Goal: Task Accomplishment & Management: Use online tool/utility

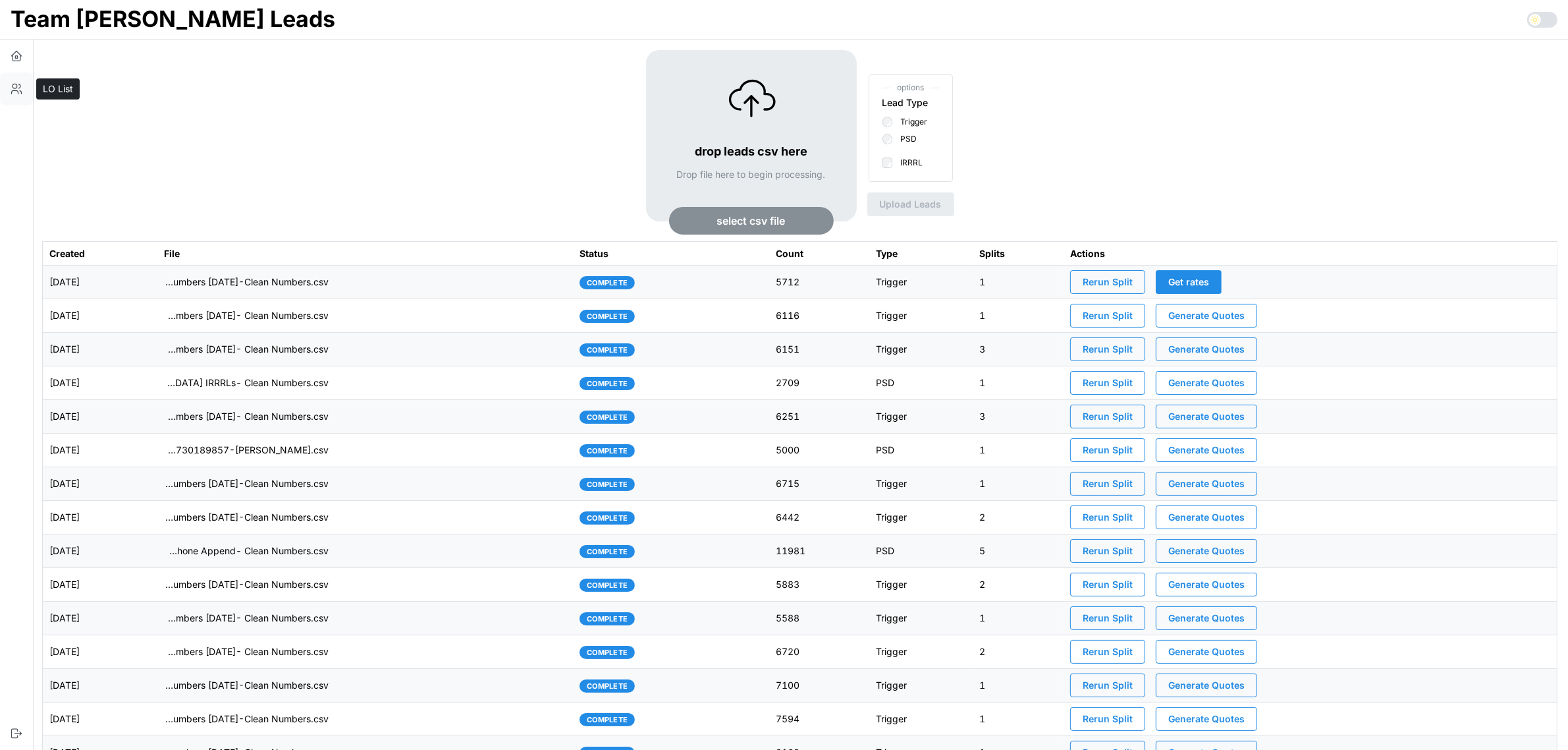
click at [11, 84] on icon "button" at bounding box center [16, 89] width 13 height 13
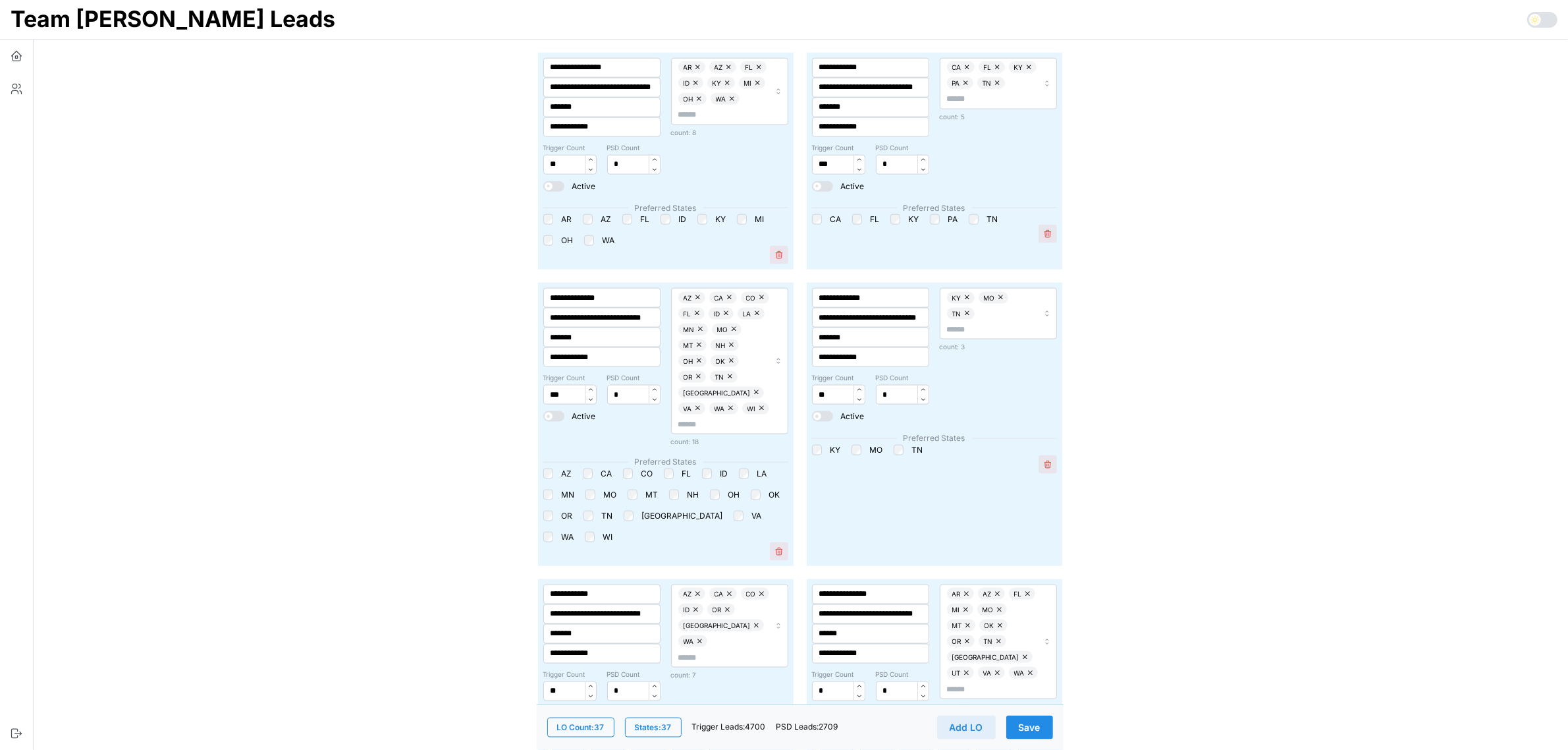
scroll to position [2141, 0]
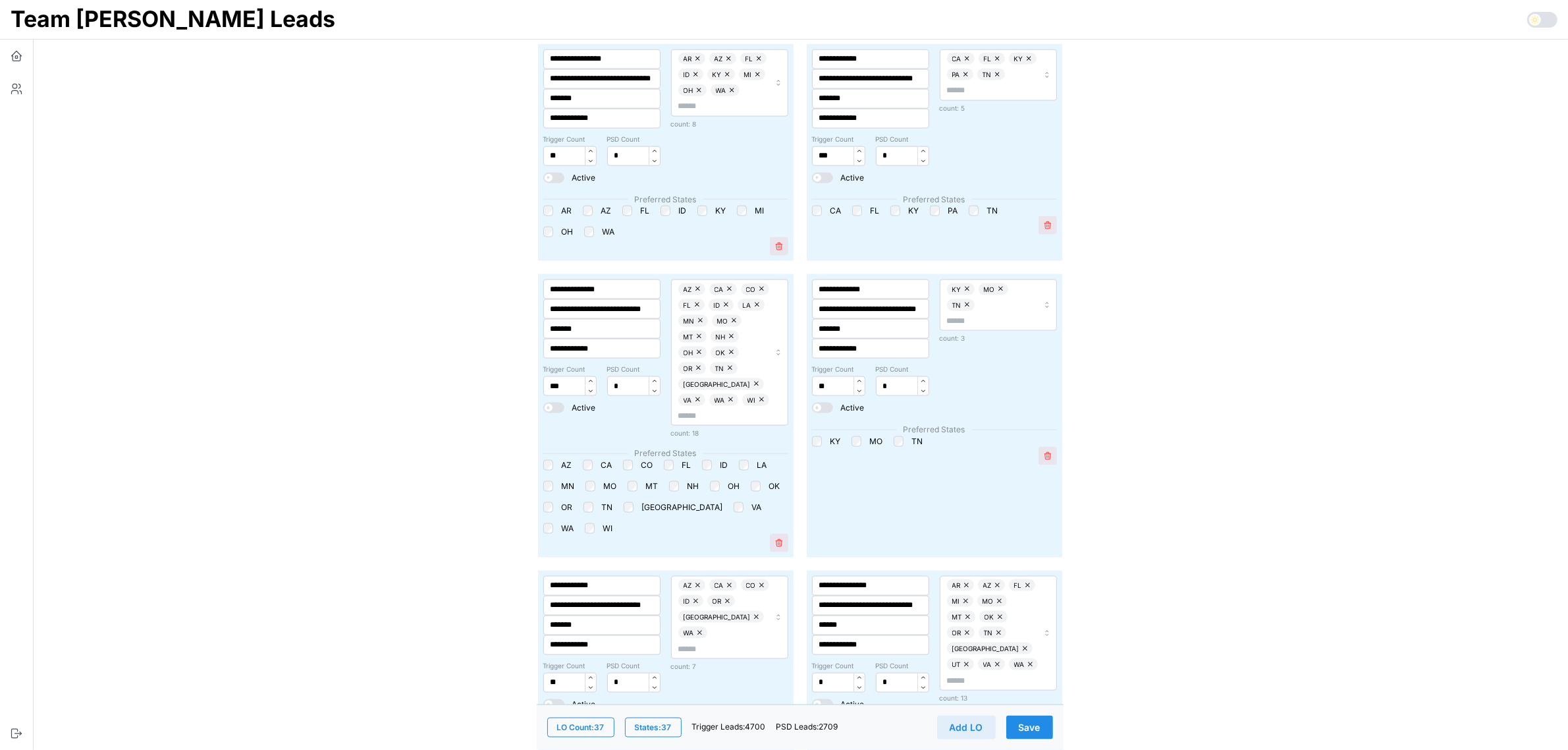
click at [633, 460] on div "AZ CA CO [GEOGRAPHIC_DATA] ID LA MN [GEOGRAPHIC_DATA] MT [GEOGRAPHIC_DATA] [GEO…" at bounding box center [665, 496] width 245 height 74
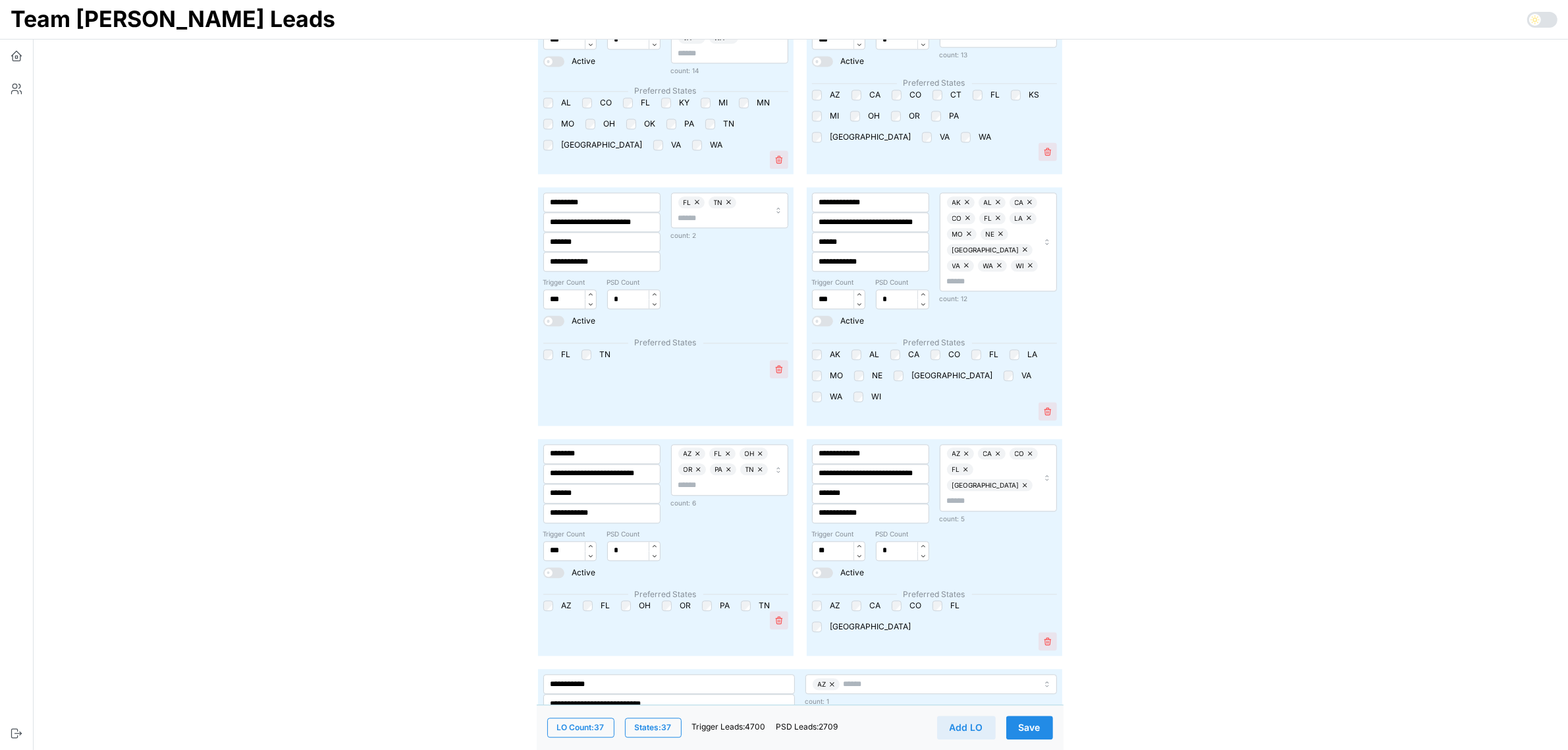
scroll to position [3788, 0]
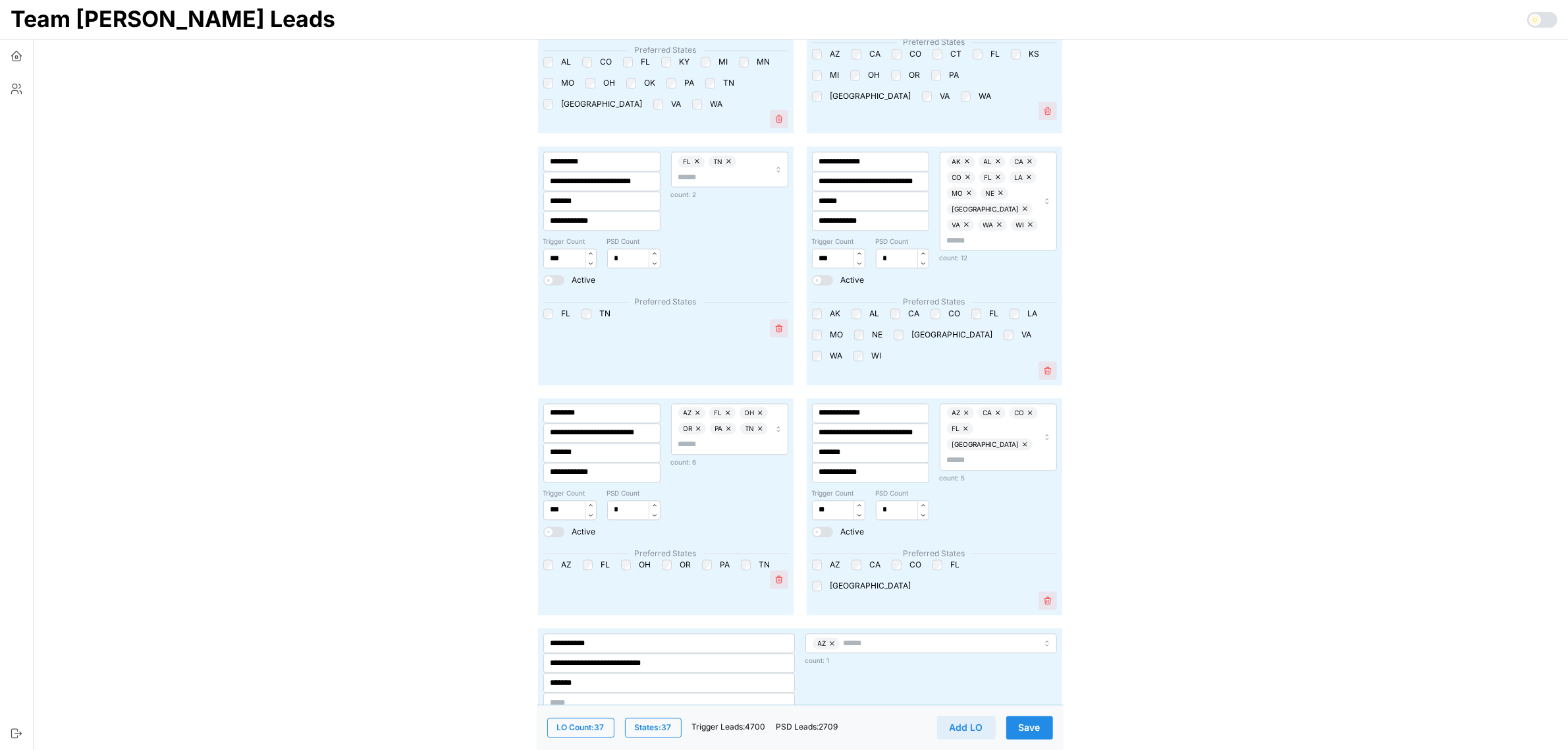
click at [1035, 729] on span "Save" at bounding box center [1029, 727] width 22 height 23
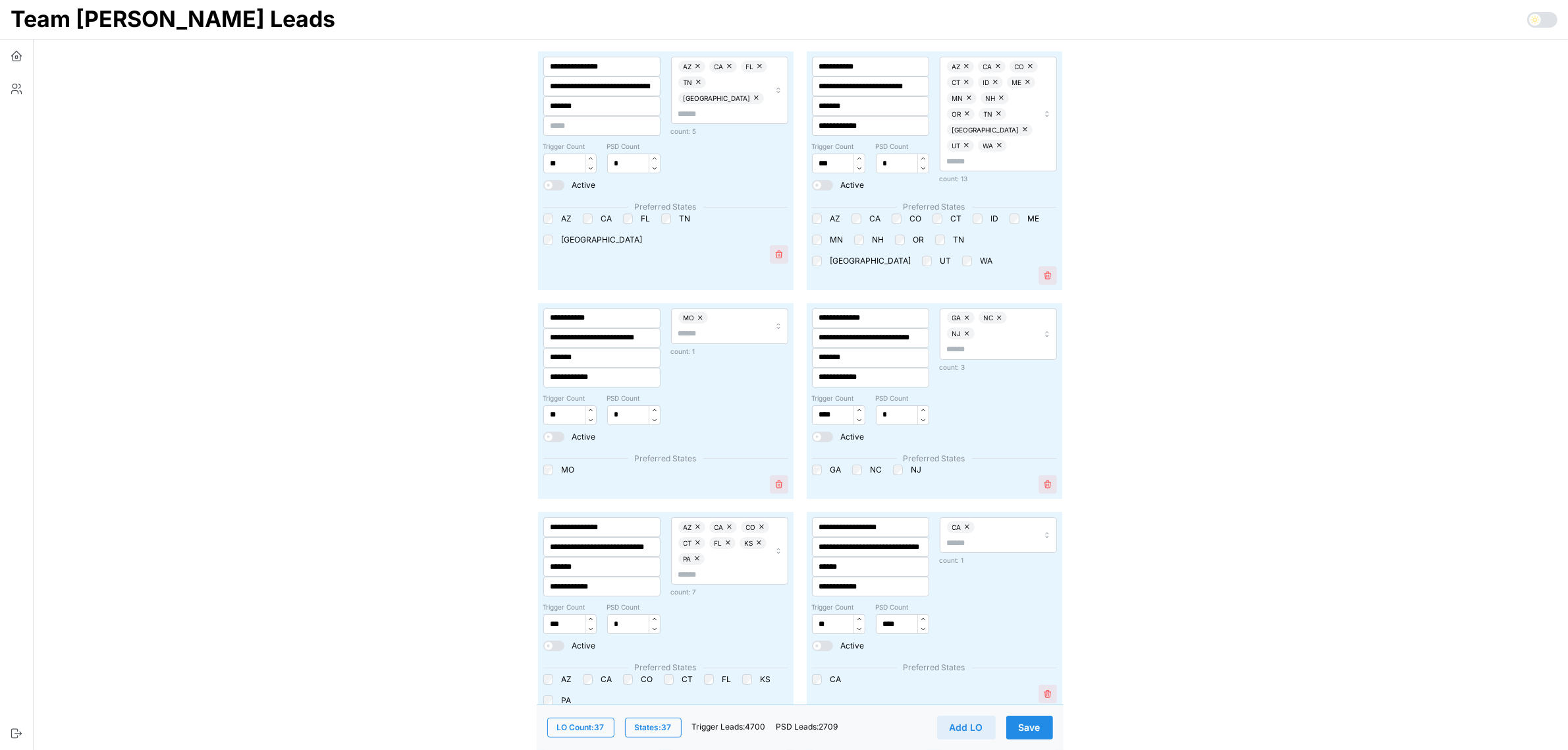
click at [1035, 729] on span "Save" at bounding box center [1029, 727] width 22 height 23
click at [15, 59] on icon "button" at bounding box center [16, 56] width 13 height 13
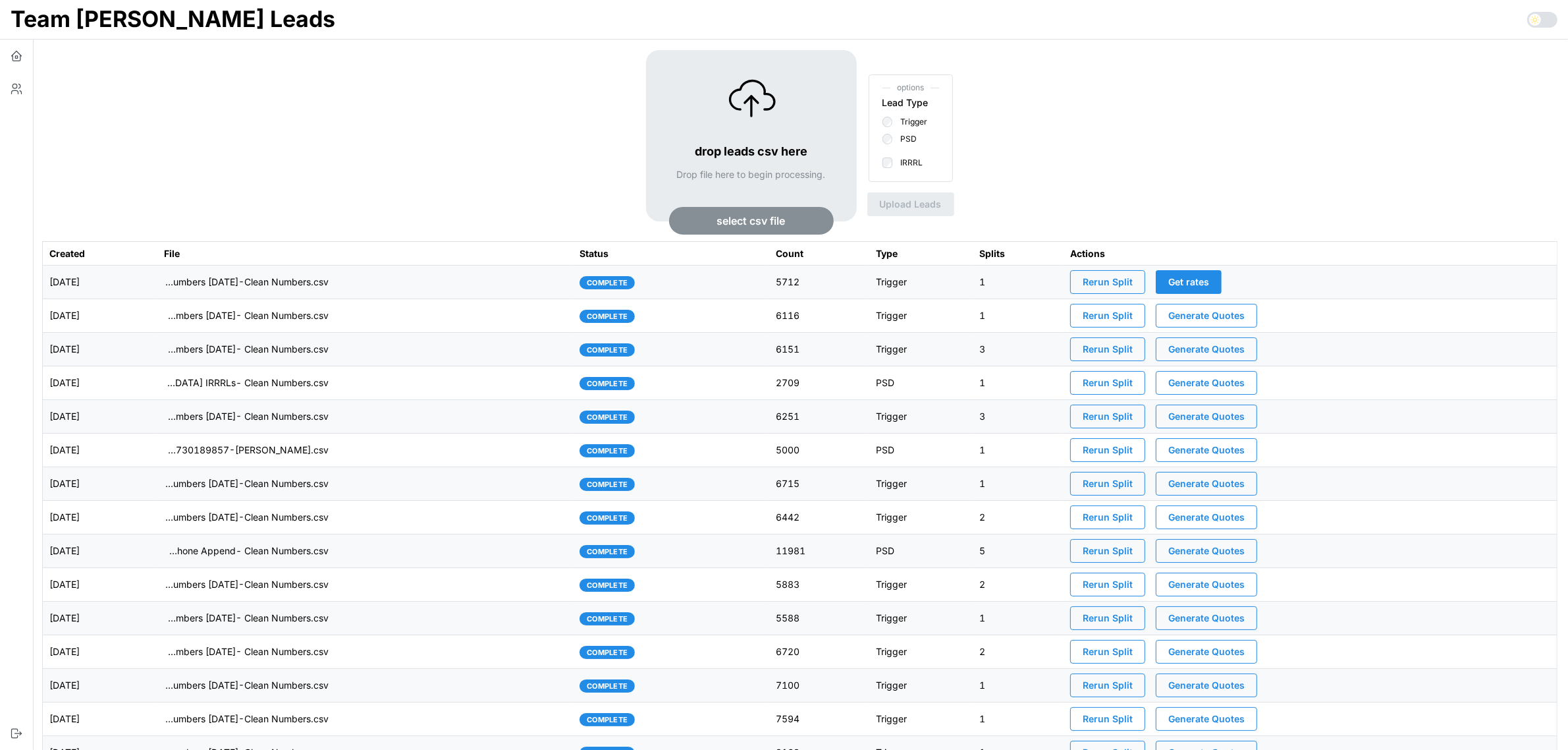
click at [1133, 288] on span "Rerun Split" at bounding box center [1108, 282] width 50 height 23
click at [19, 89] on icon "button" at bounding box center [16, 89] width 13 height 13
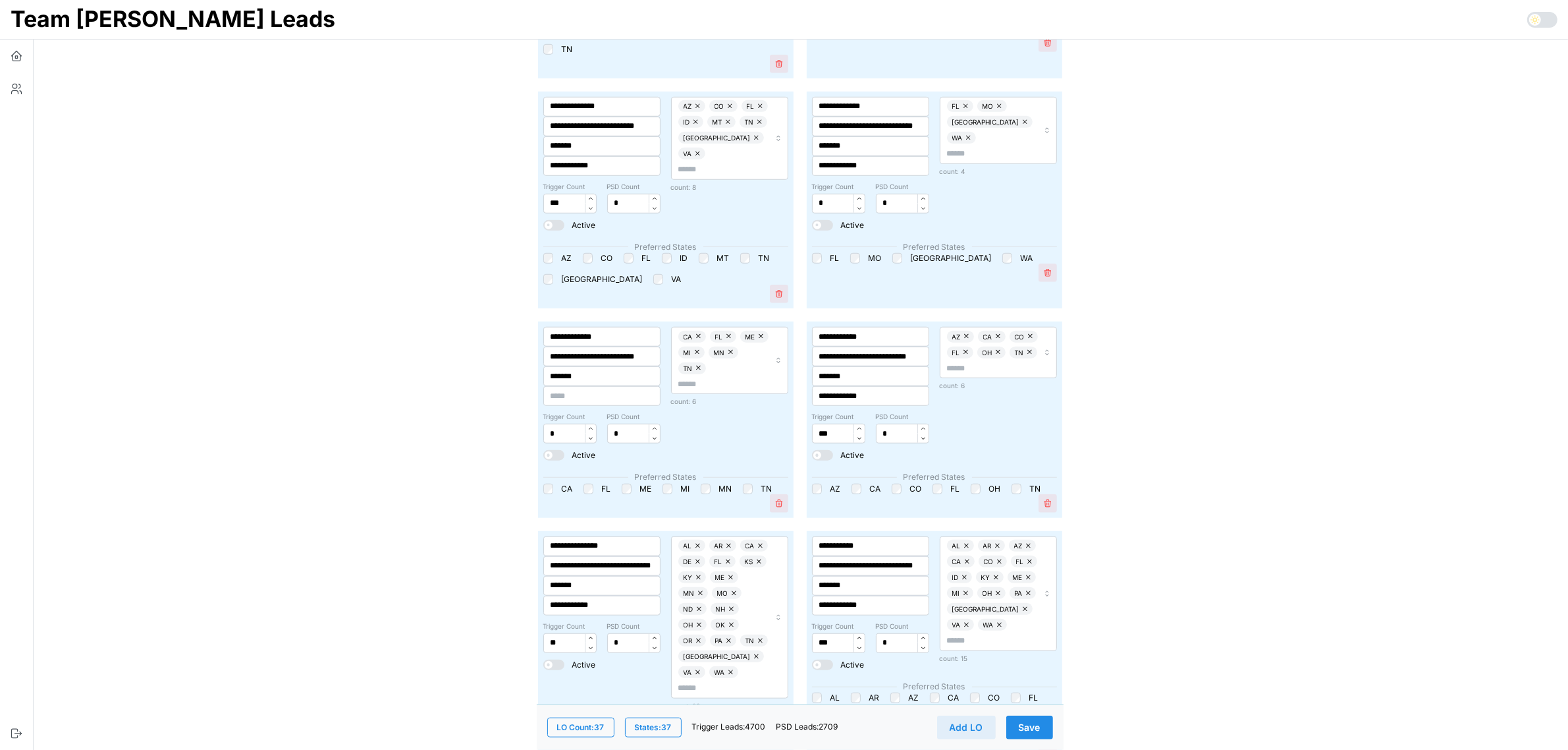
scroll to position [988, 0]
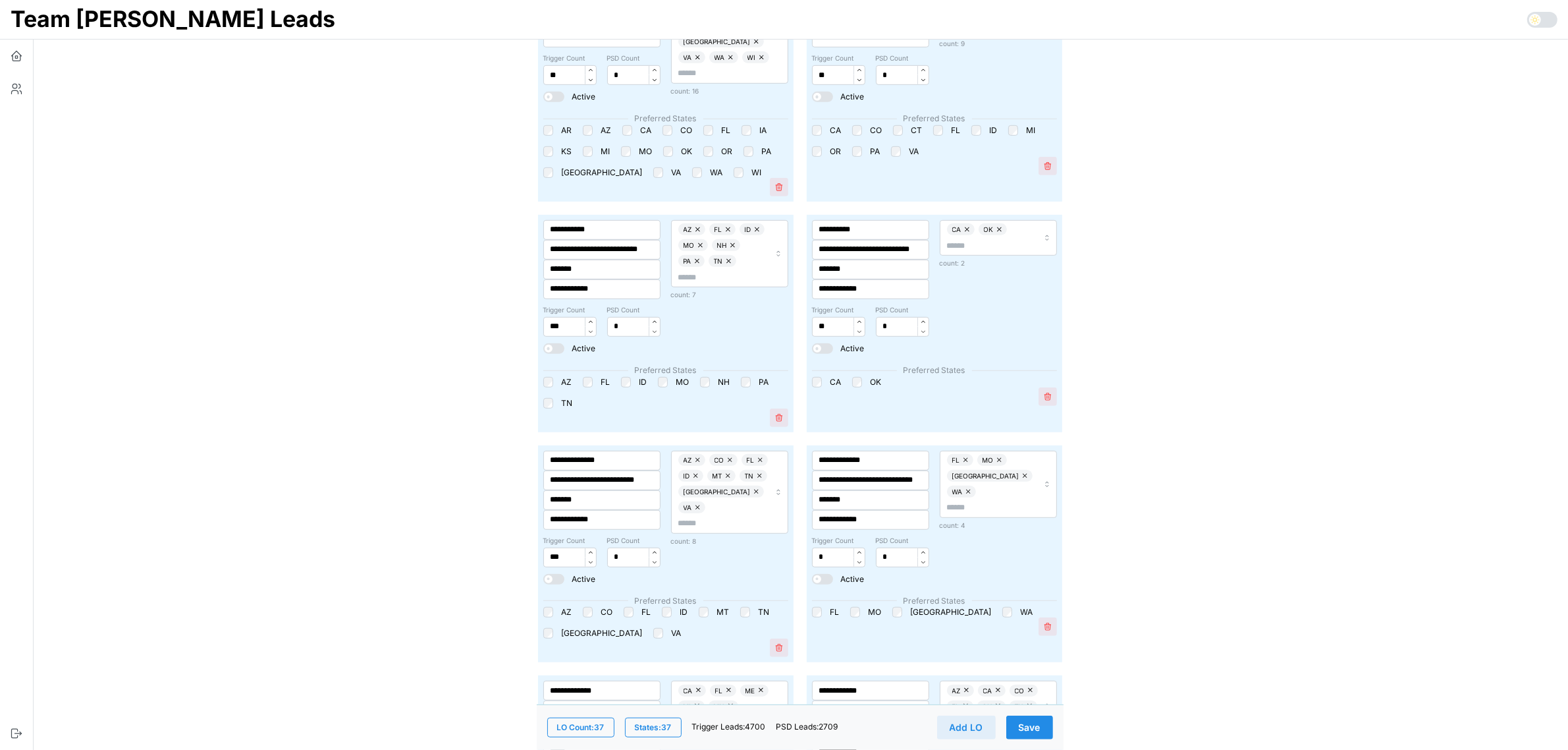
click at [1038, 731] on span "Save" at bounding box center [1029, 727] width 22 height 23
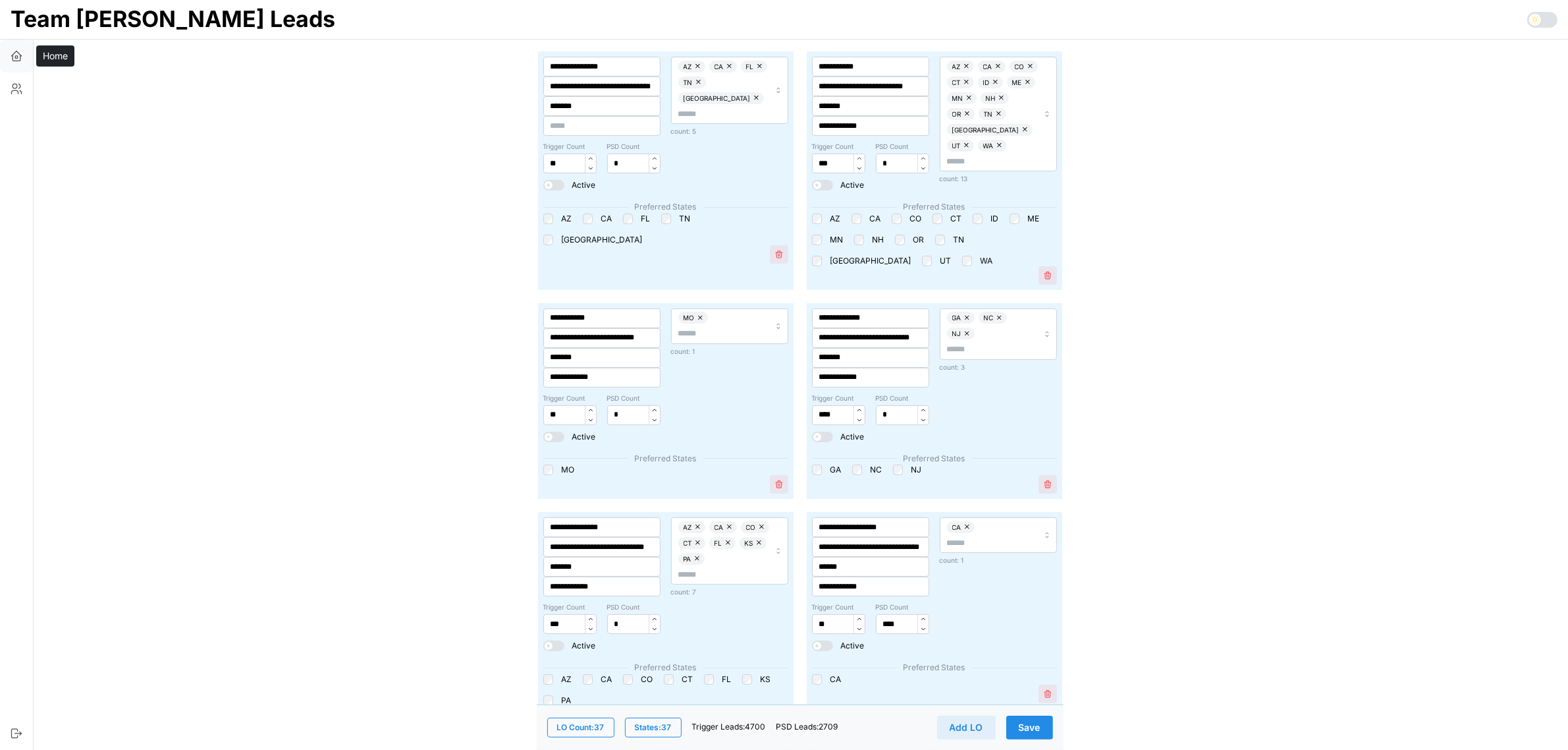
click at [19, 58] on icon "button" at bounding box center [16, 56] width 13 height 13
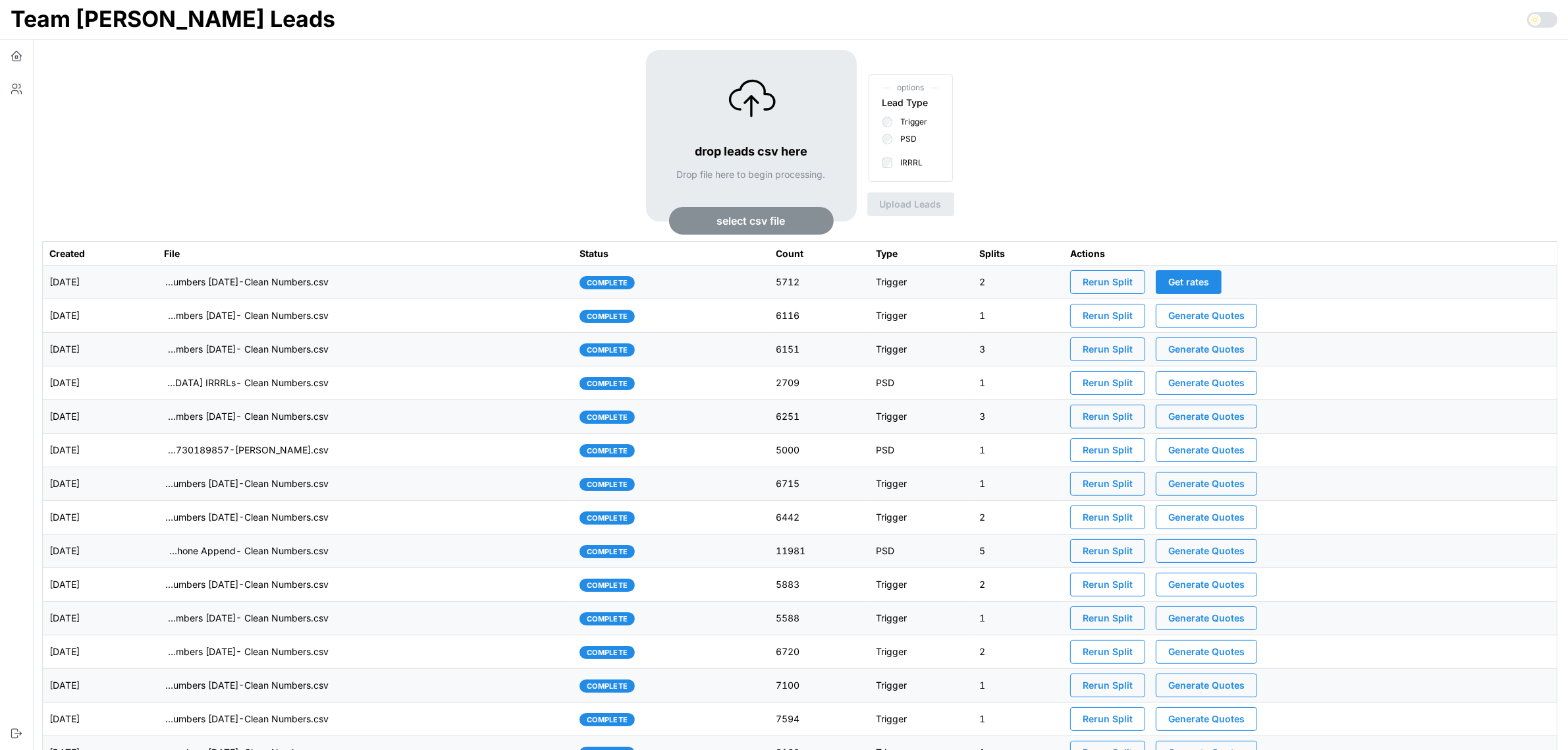
click at [1133, 280] on span "Rerun Split" at bounding box center [1108, 282] width 50 height 23
click at [469, 288] on td "imports/[PERSON_NAME]/1756219429086-TU Master List With Numbers [DATE]-Clean Nu…" at bounding box center [365, 281] width 417 height 33
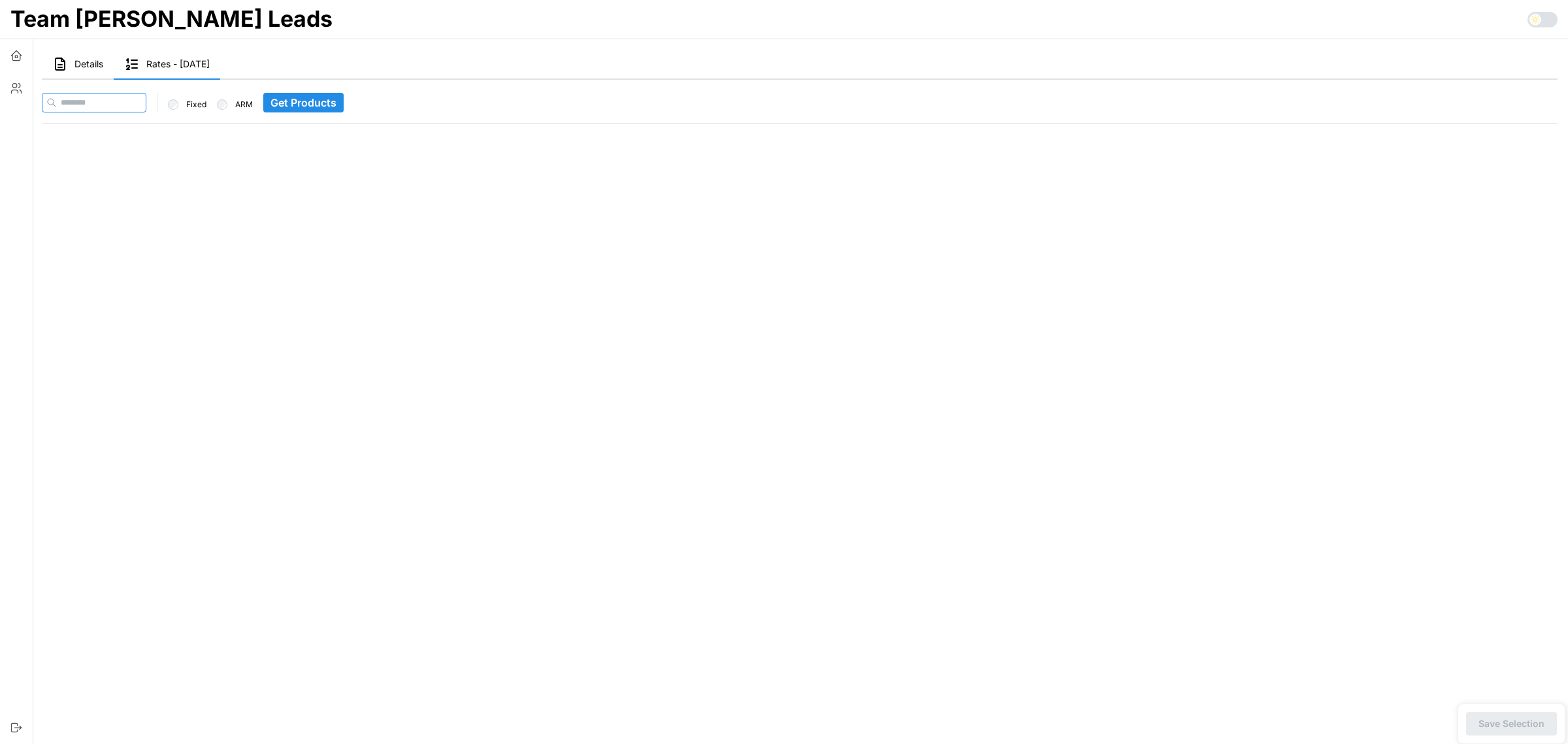
click at [123, 103] on input at bounding box center [94, 102] width 105 height 19
paste input "**********"
type input "**********"
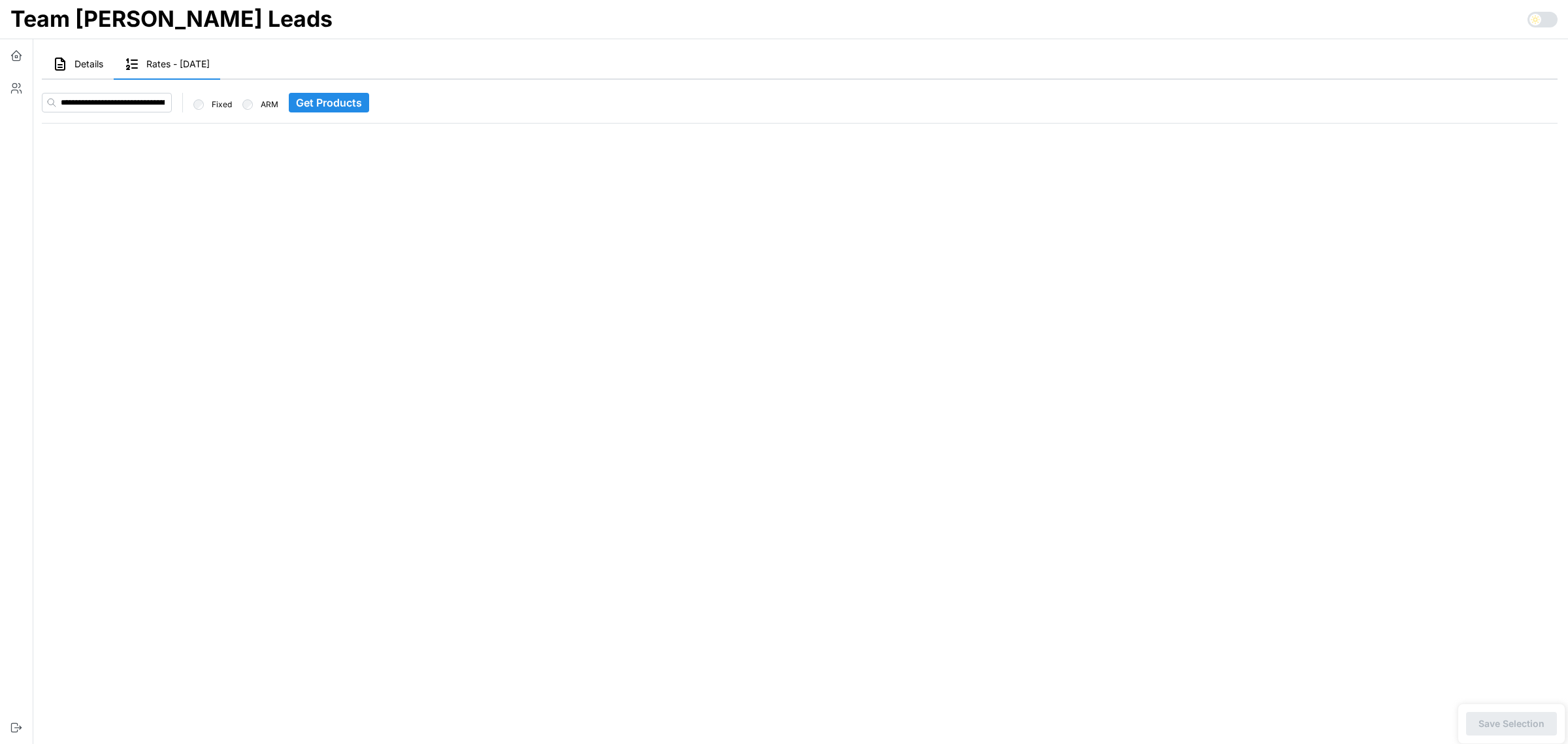
click at [344, 105] on span "Get Products" at bounding box center [329, 102] width 66 height 18
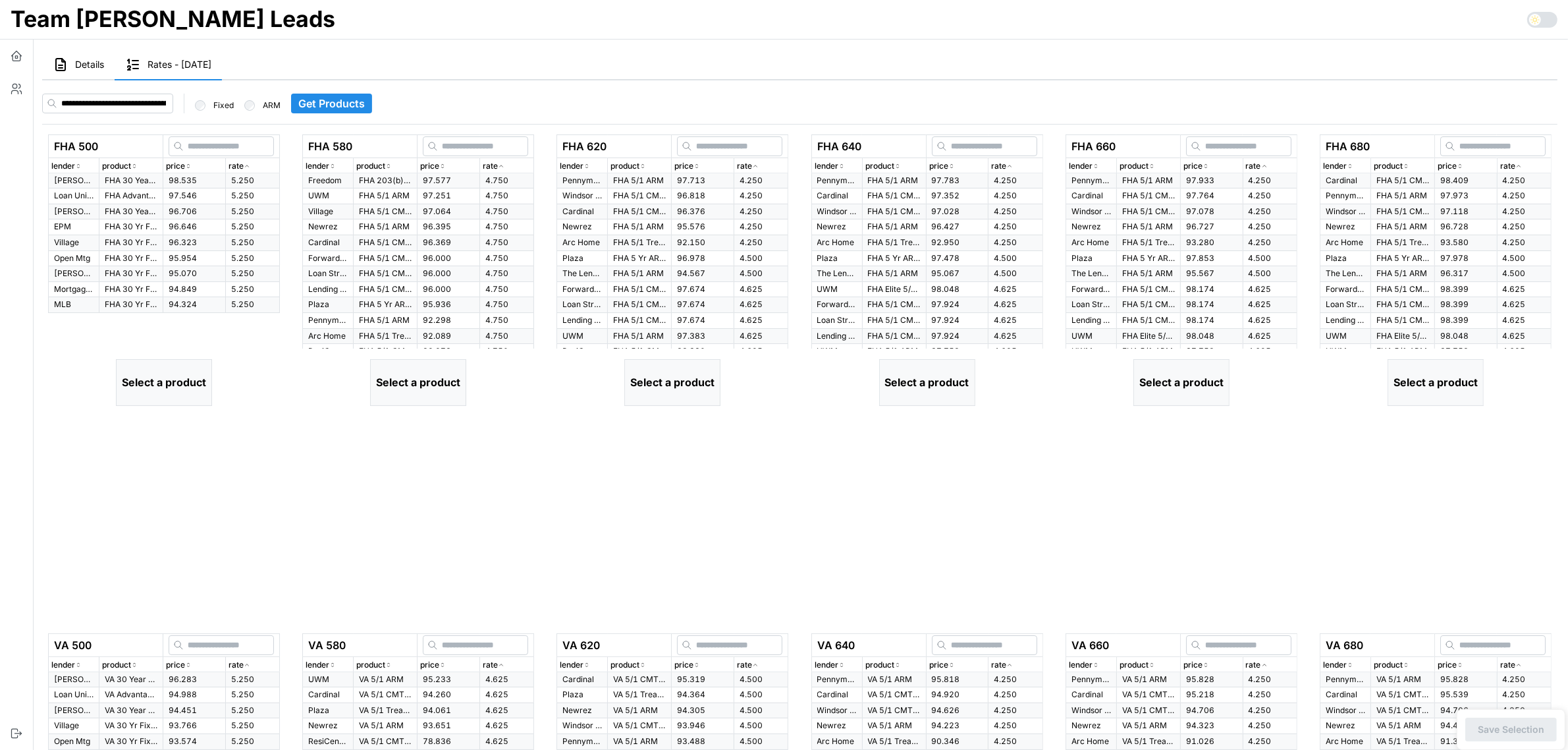
click at [247, 162] on icon "button" at bounding box center [247, 166] width 6 height 8
click at [126, 198] on p "FHA Advantage 30 Yr Fixed" at bounding box center [130, 196] width 53 height 11
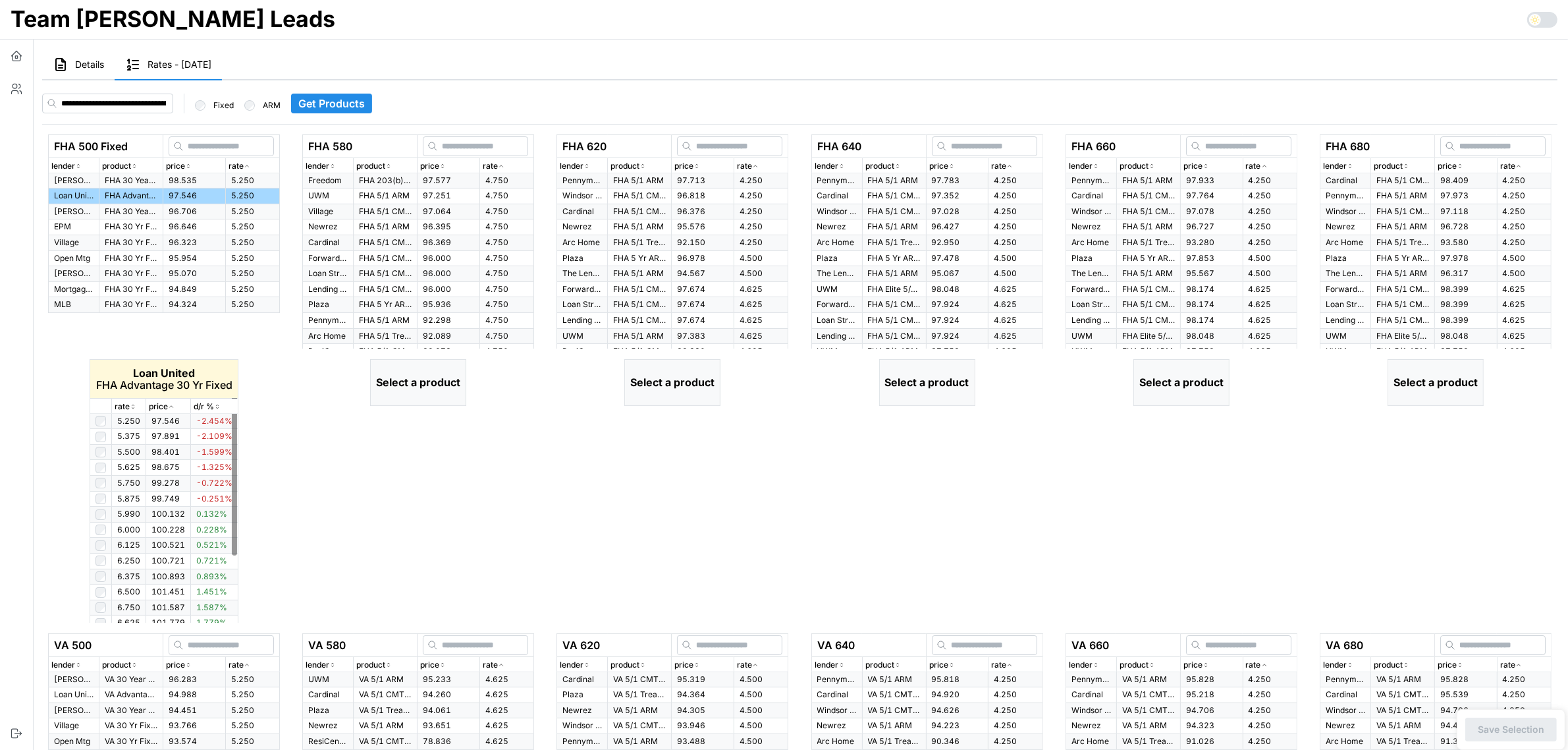
click at [134, 406] on icon "button" at bounding box center [133, 406] width 6 height 8
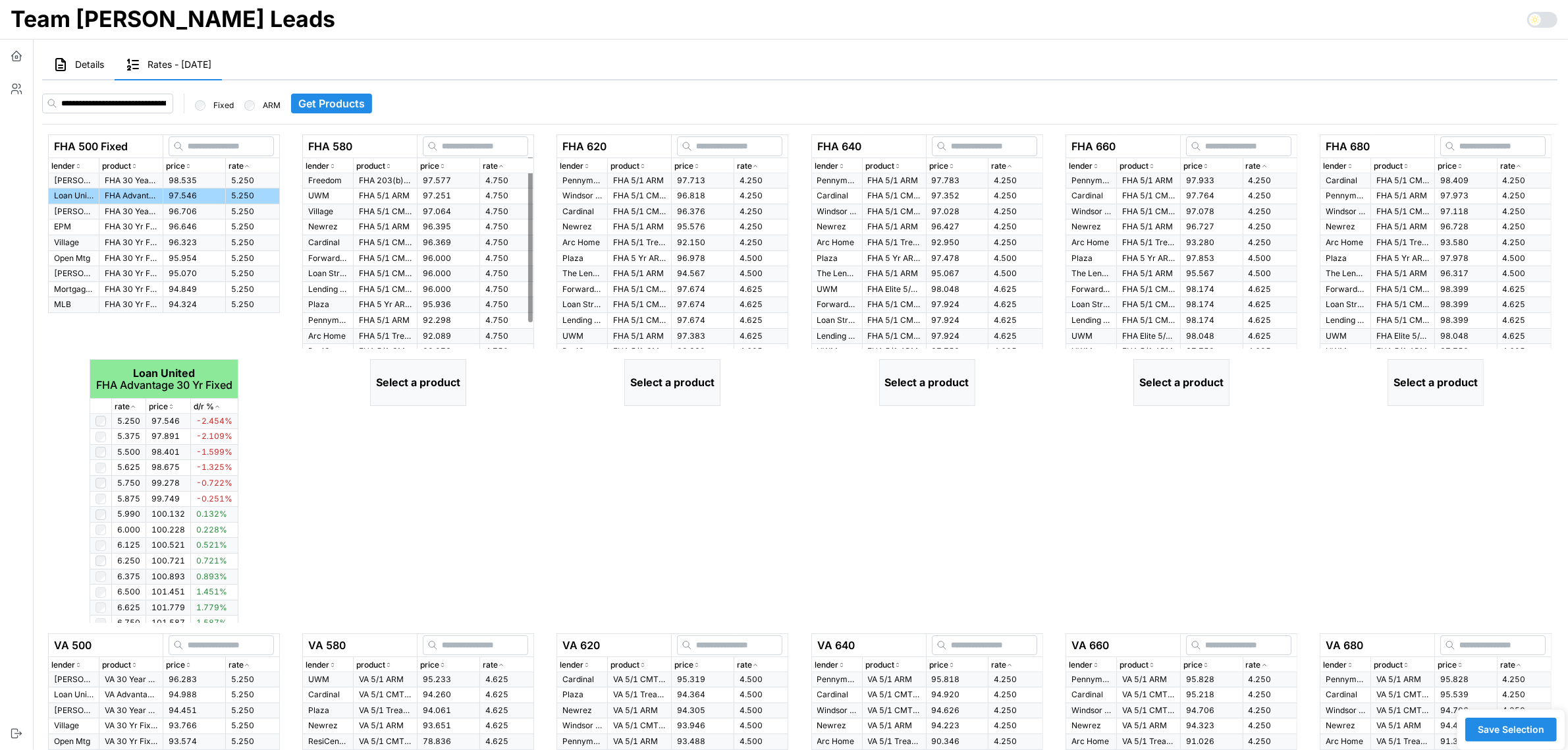
click at [501, 166] on icon "button" at bounding box center [501, 166] width 6 height 8
click at [383, 178] on p "FHA 203(b) 5/1 Treasury ARM" at bounding box center [385, 181] width 53 height 11
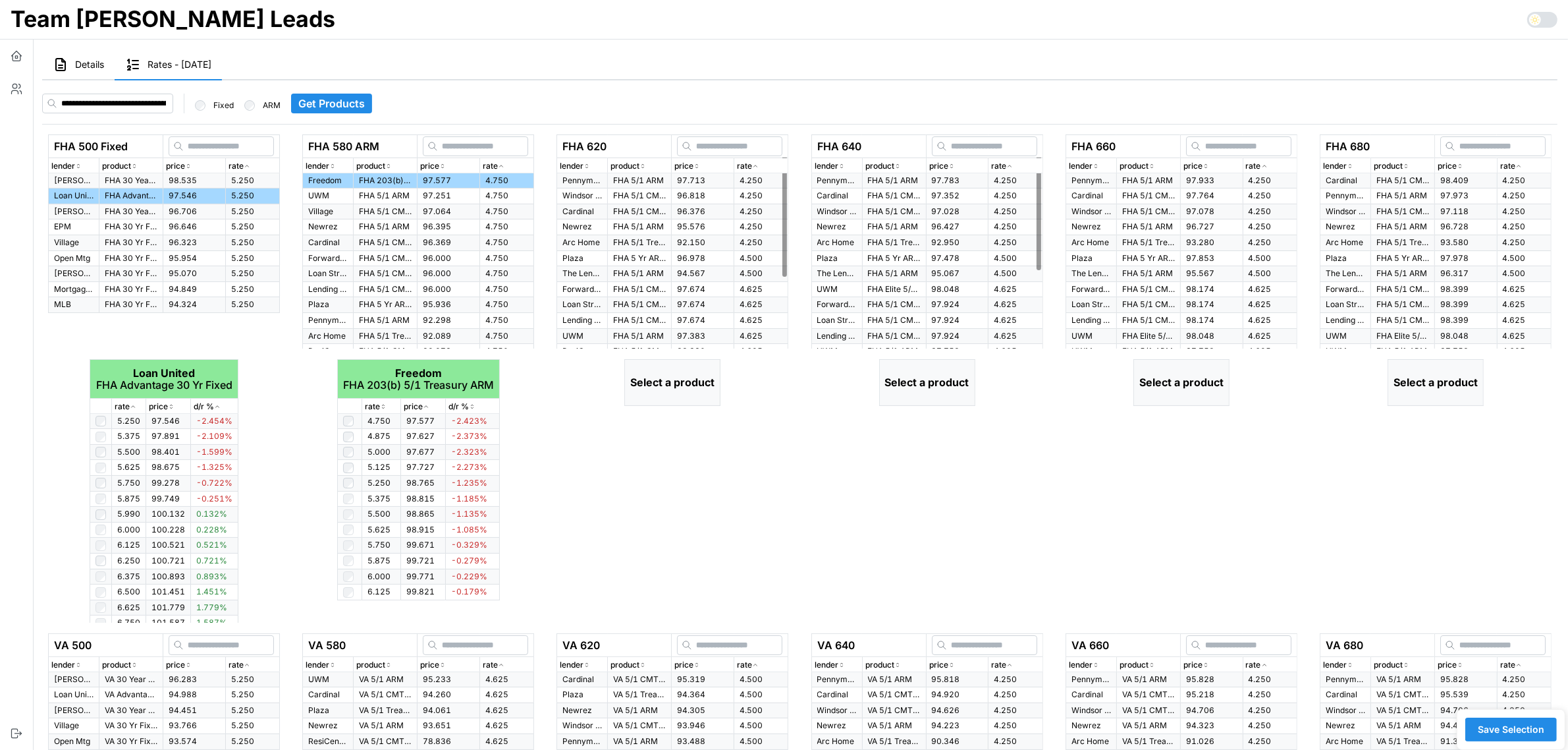
click at [756, 167] on icon "button" at bounding box center [755, 166] width 6 height 8
click at [691, 176] on span "97.713" at bounding box center [690, 180] width 28 height 10
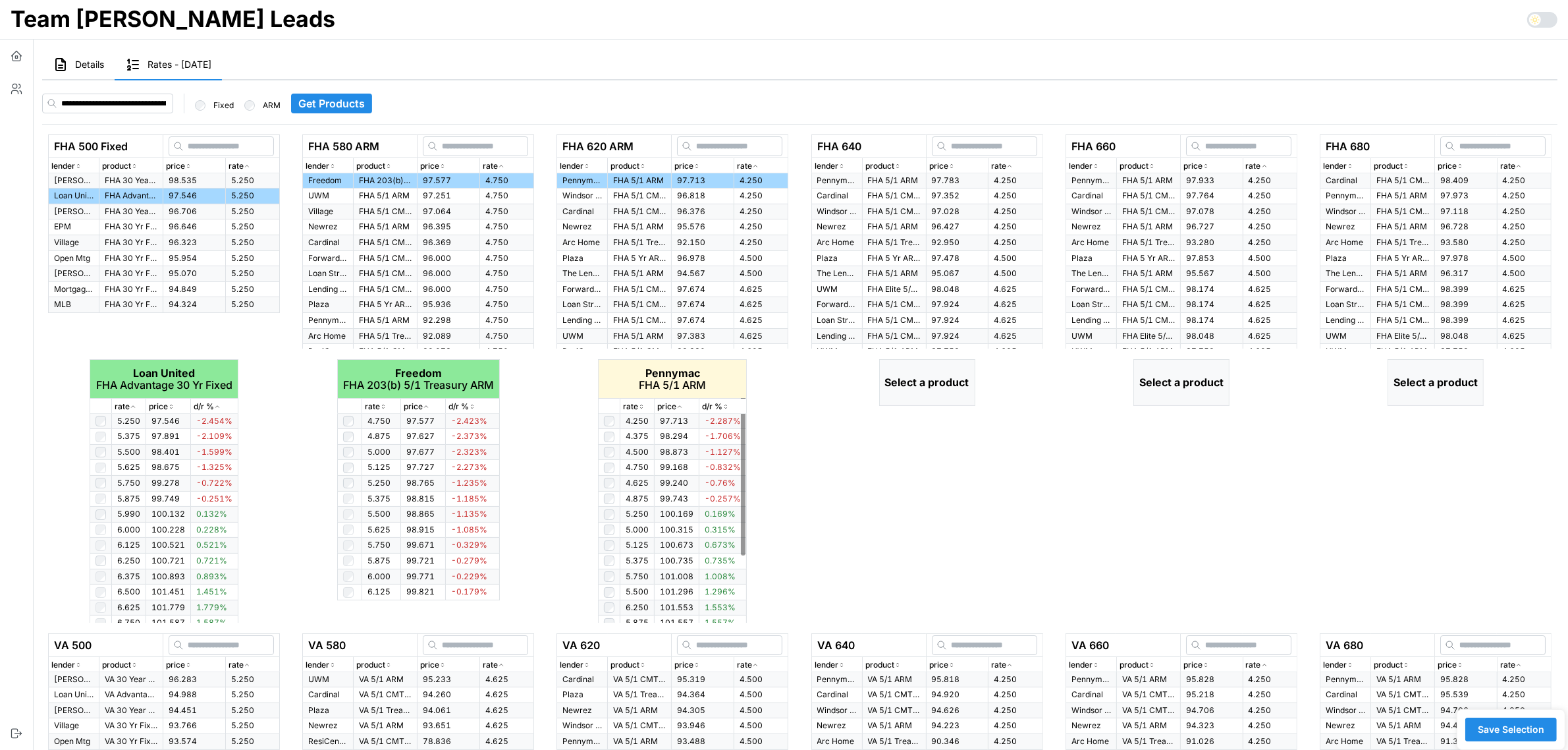
click at [637, 404] on p "rate" at bounding box center [630, 406] width 15 height 12
click at [1006, 167] on icon "button" at bounding box center [1010, 166] width 6 height 8
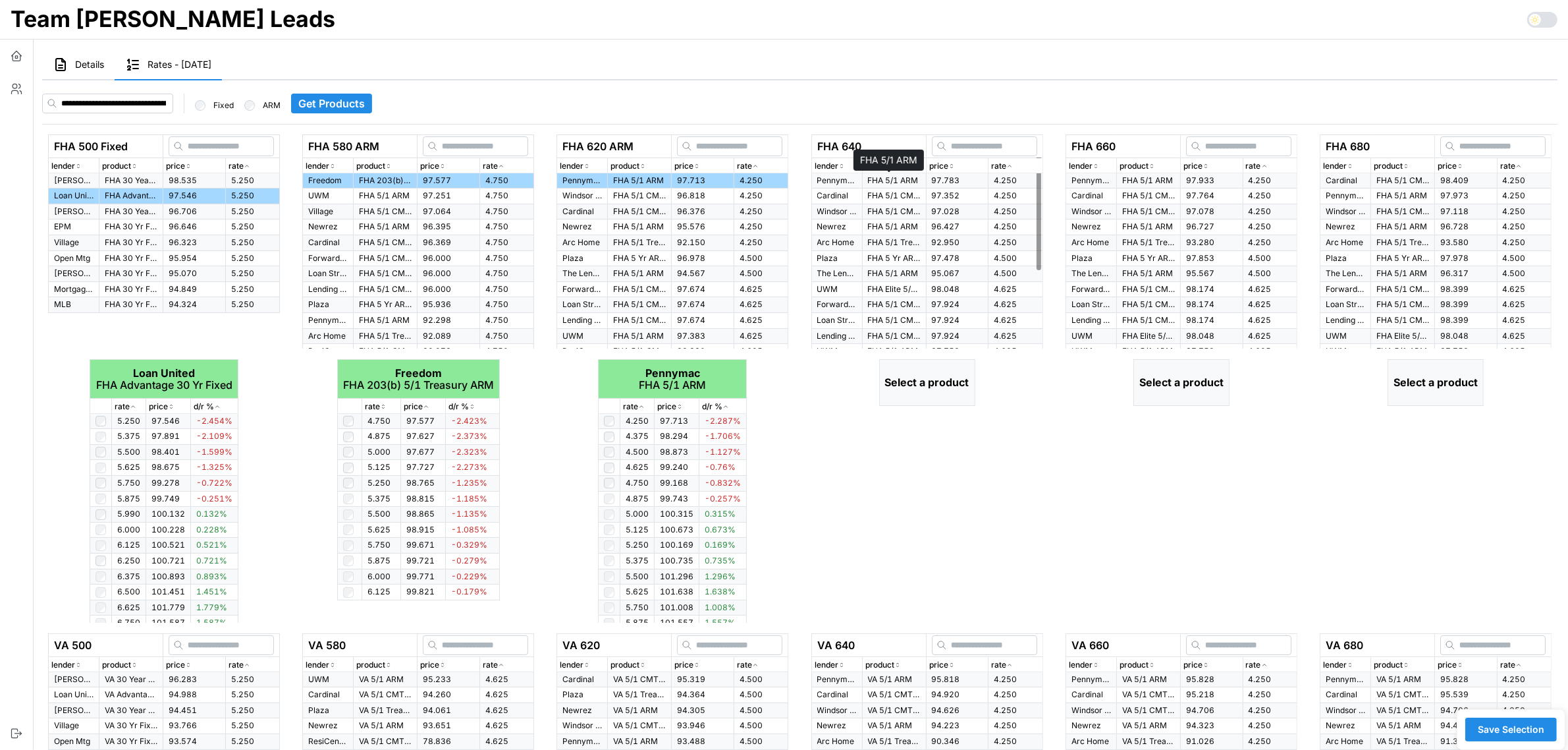
click at [890, 185] on p "FHA 5/1 ARM" at bounding box center [894, 181] width 53 height 11
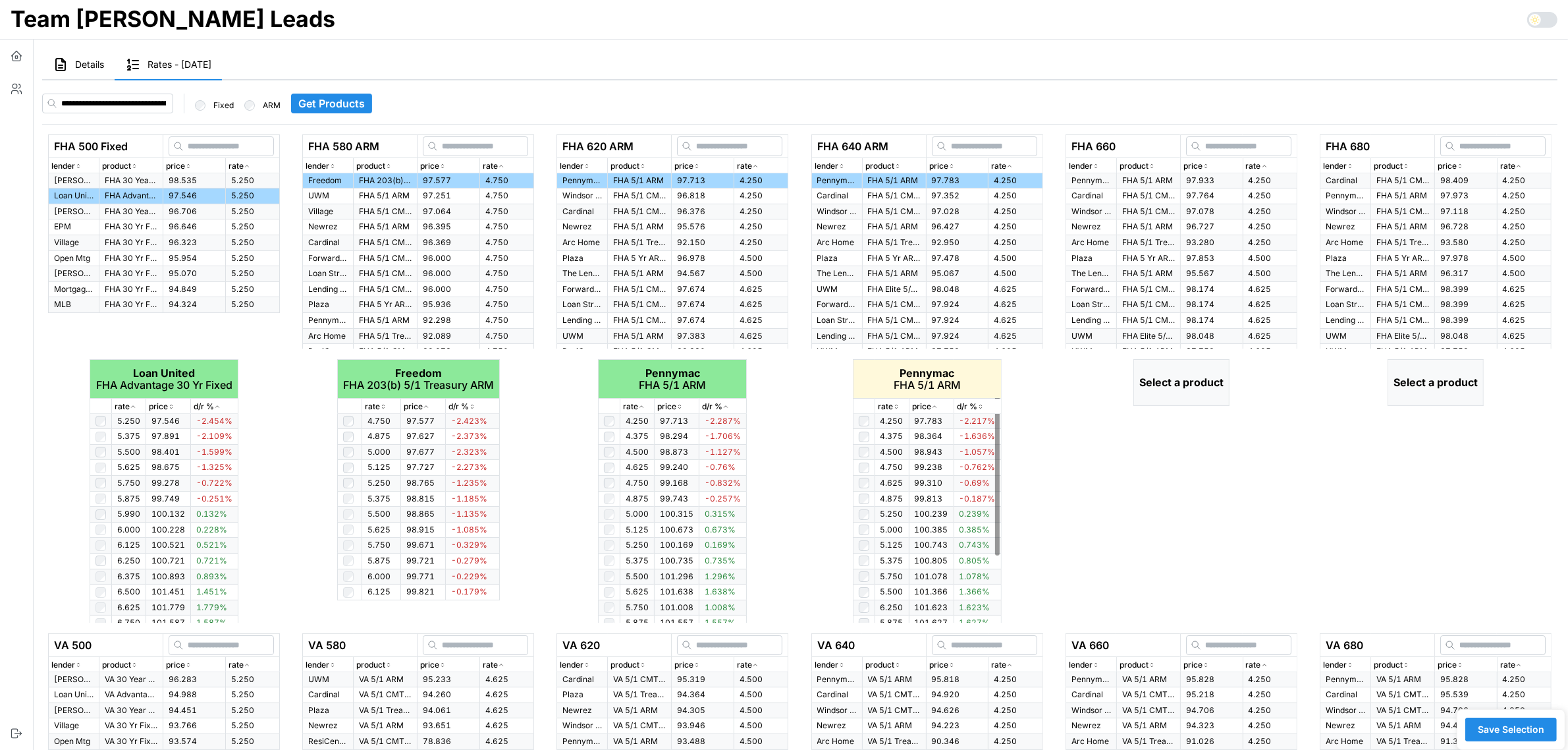
click at [898, 405] on icon "button" at bounding box center [896, 406] width 6 height 8
click at [610, 489] on td at bounding box center [609, 484] width 22 height 16
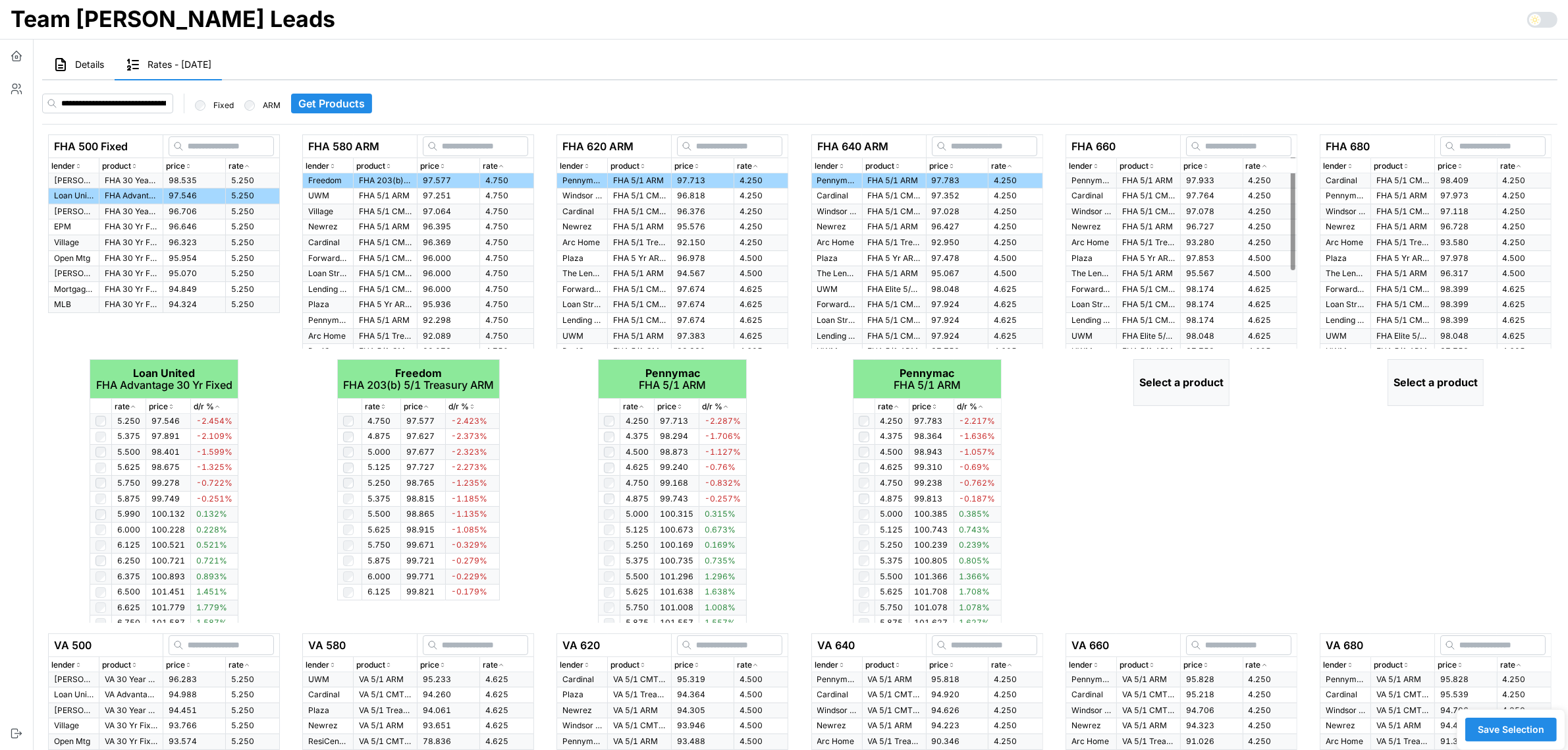
click at [1267, 166] on div "rate" at bounding box center [1269, 165] width 48 height 12
click at [1159, 182] on p "FHA 5/1 ARM" at bounding box center [1148, 181] width 53 height 11
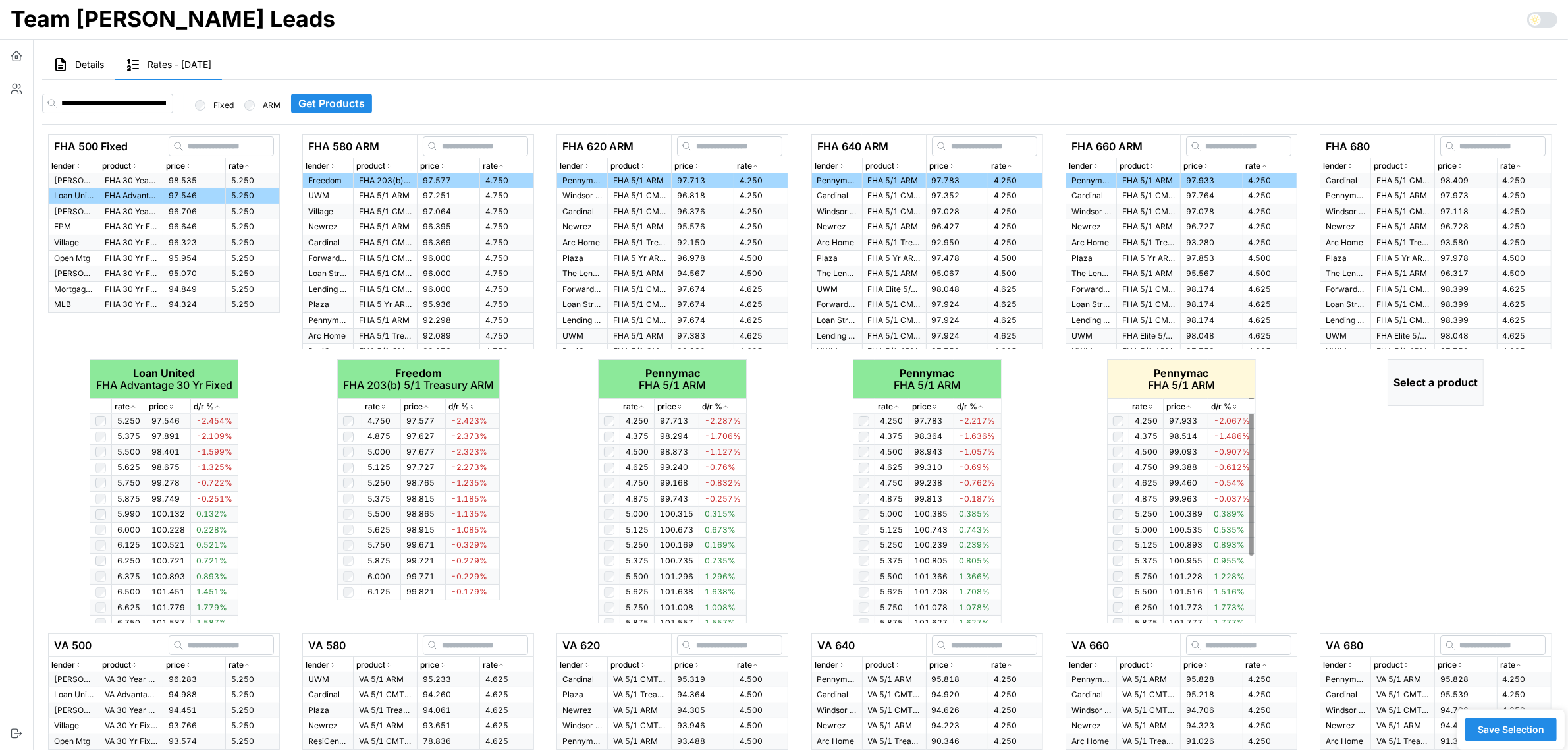
click at [1151, 409] on icon "button" at bounding box center [1150, 406] width 6 height 8
click at [1515, 163] on icon "button" at bounding box center [1519, 166] width 6 height 8
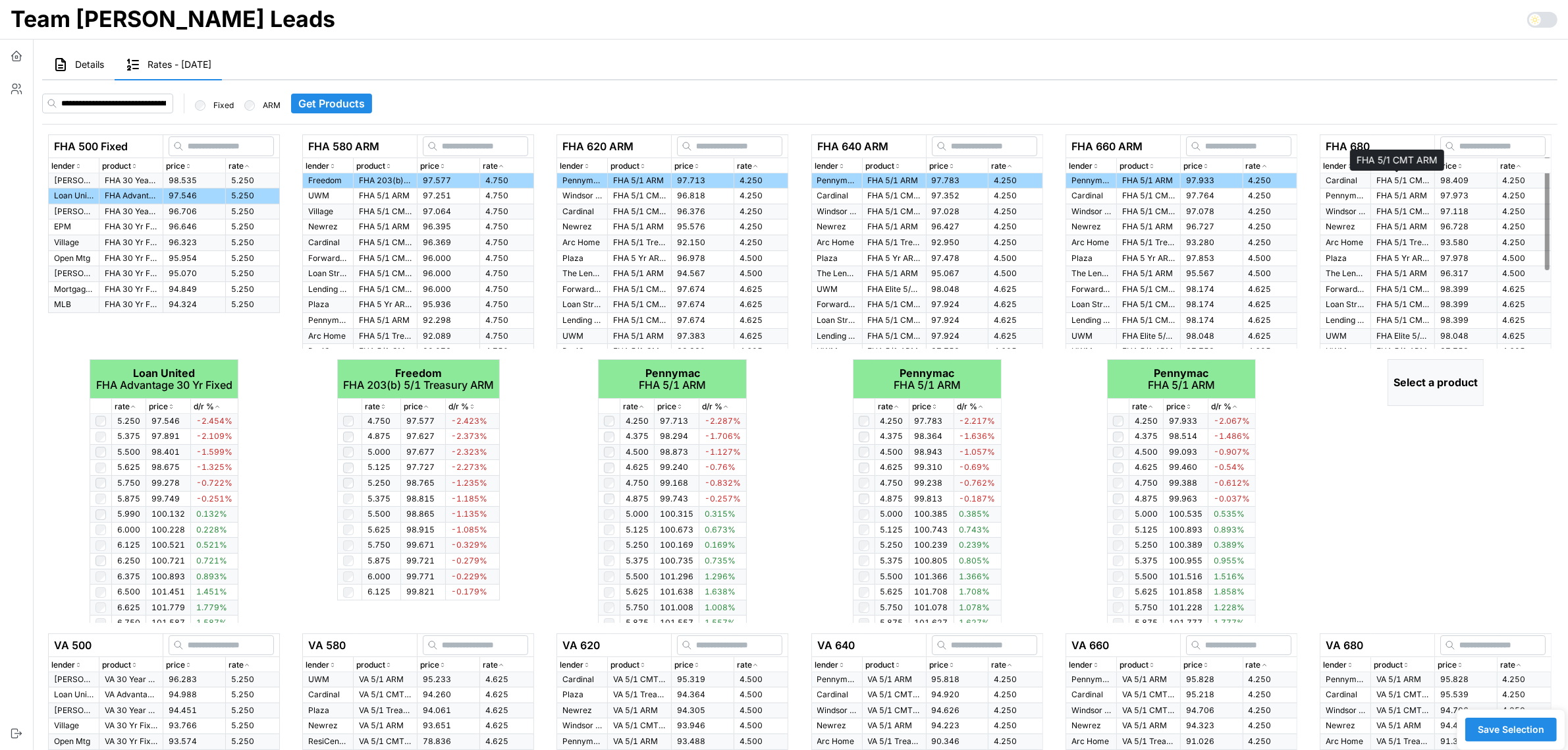
click at [1383, 178] on p "FHA 5/1 CMT ARM" at bounding box center [1402, 181] width 53 height 11
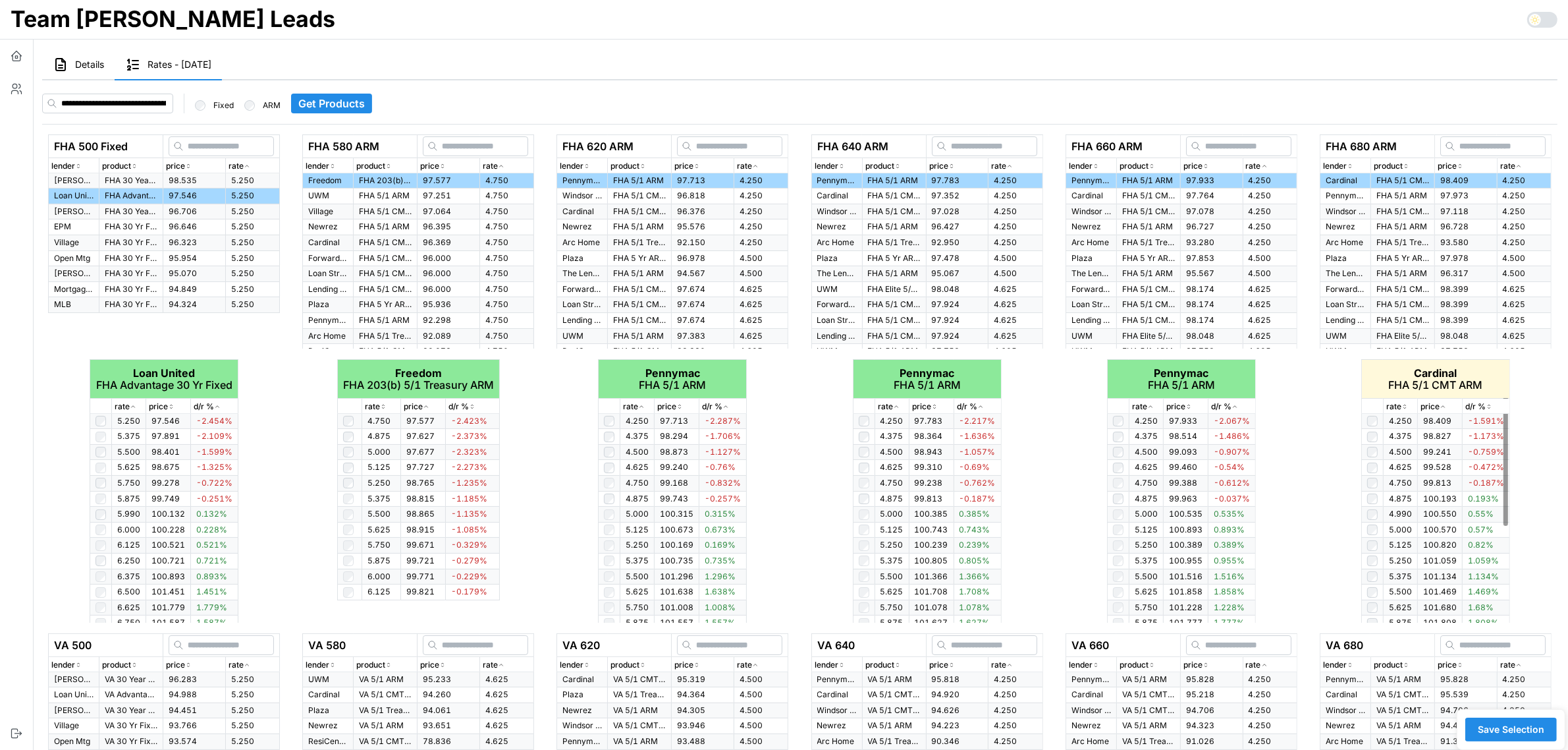
click at [1401, 403] on icon "button" at bounding box center [1404, 406] width 6 height 8
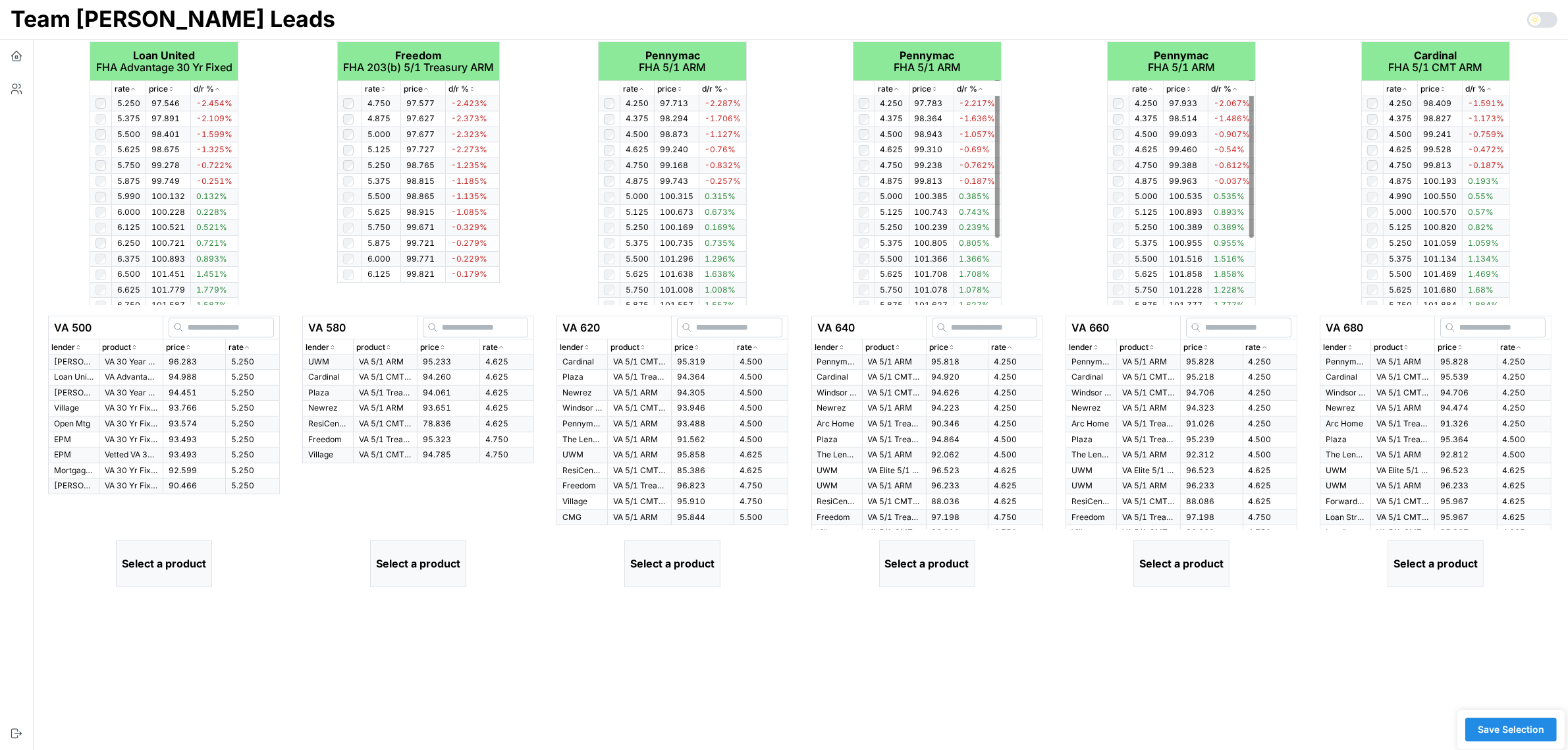
scroll to position [329, 0]
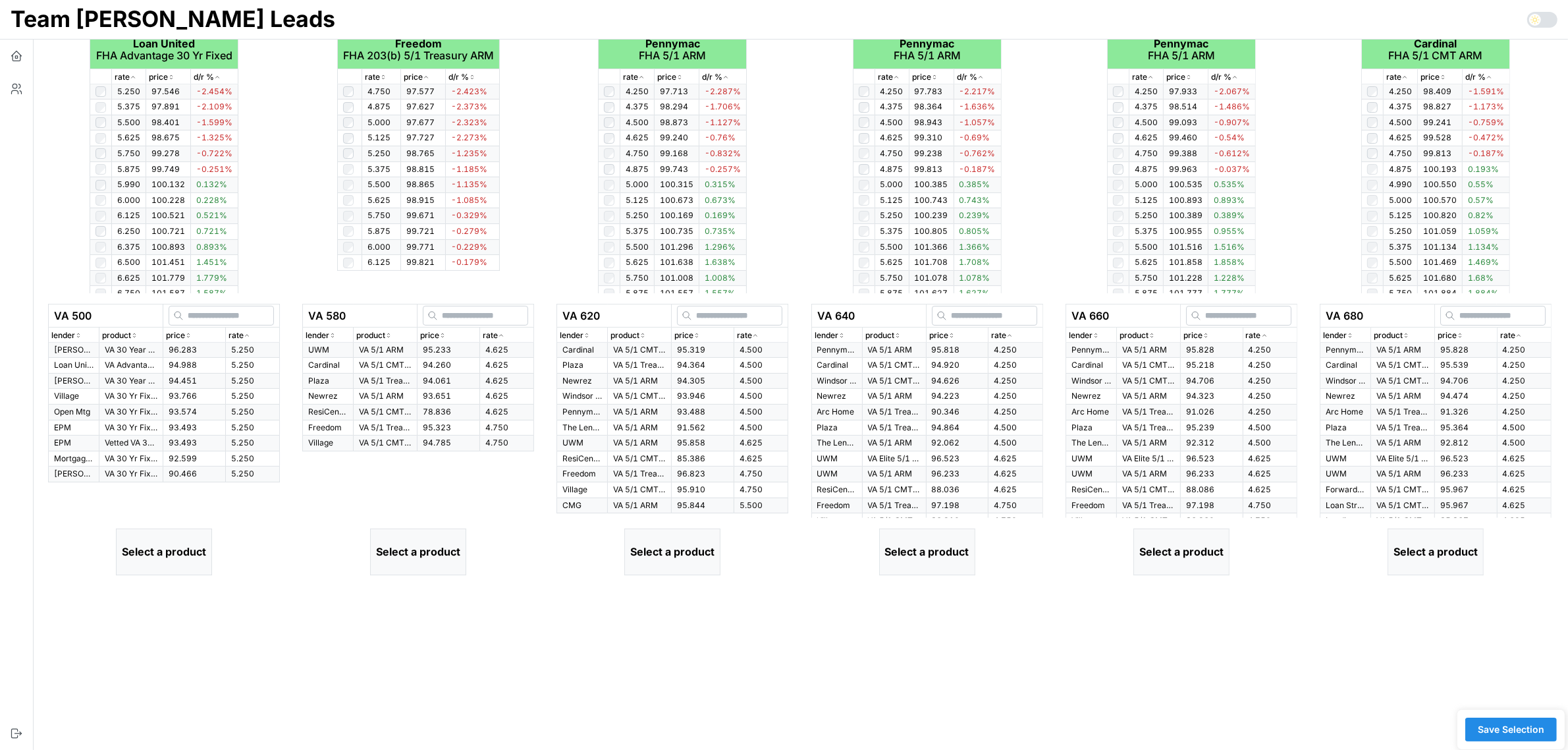
click at [248, 334] on icon "button" at bounding box center [247, 336] width 6 height 8
click at [134, 366] on p "VA Advantage 30 Yr Fixed" at bounding box center [130, 366] width 53 height 11
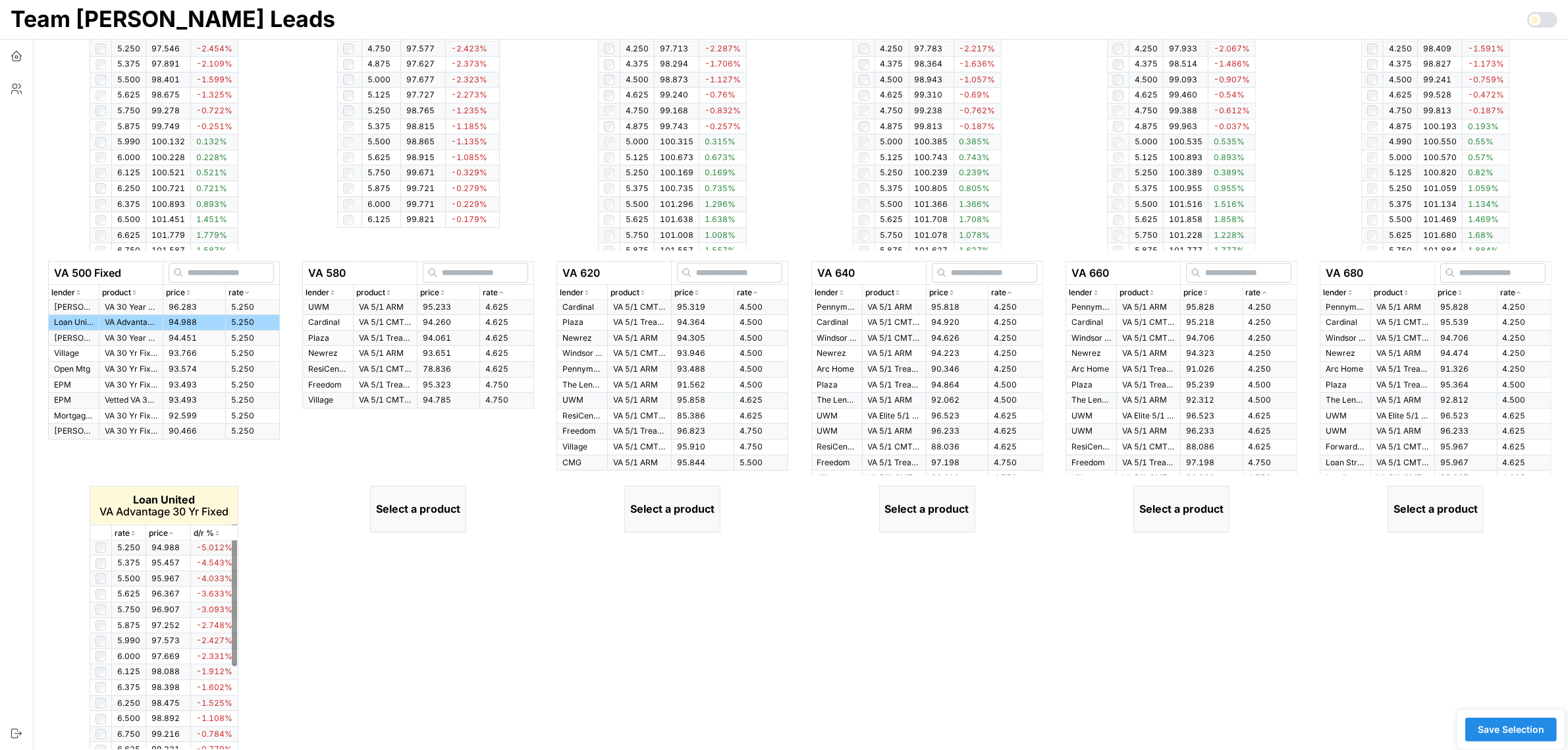
scroll to position [392, 0]
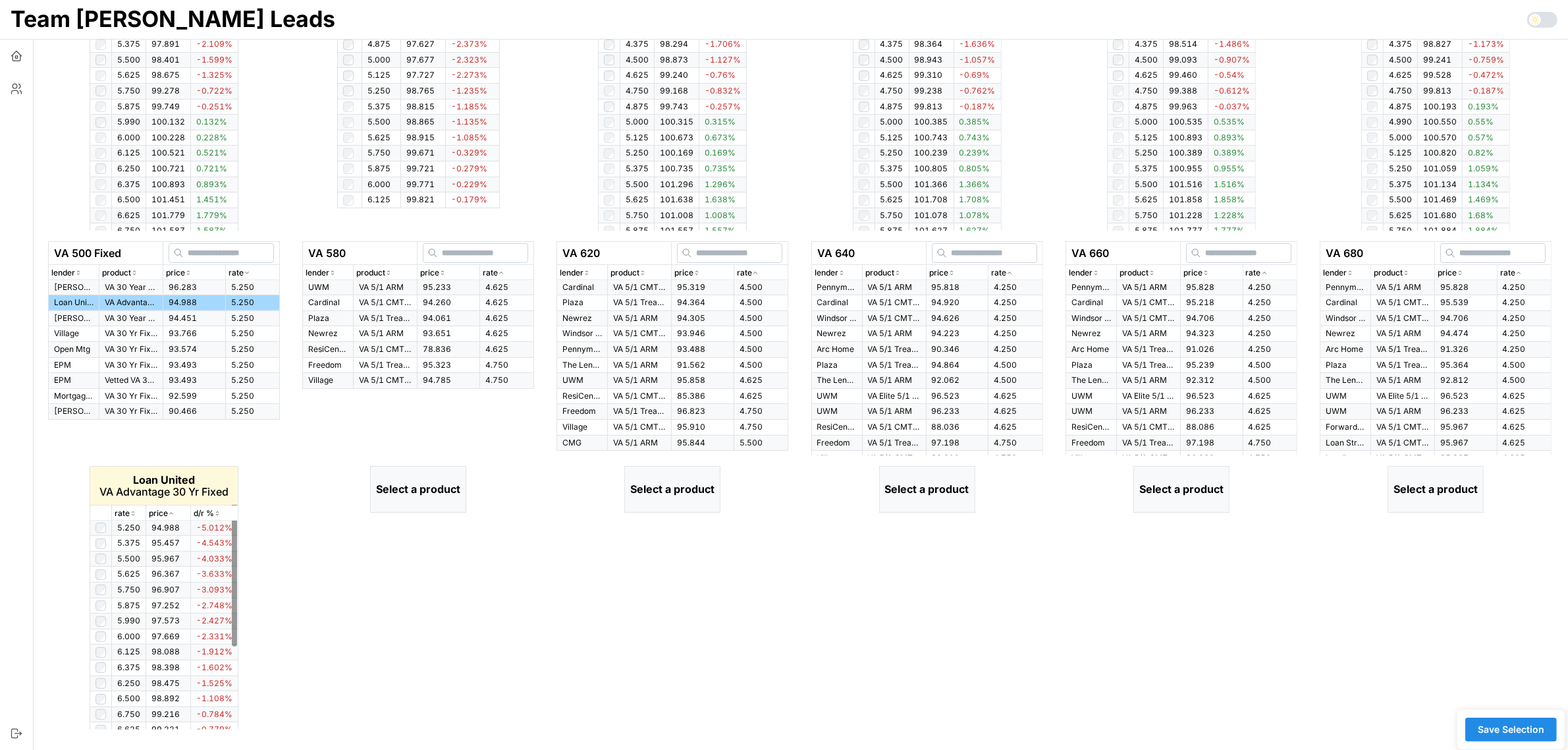
click at [129, 512] on p "rate" at bounding box center [122, 513] width 15 height 12
click at [498, 271] on icon "button" at bounding box center [501, 273] width 6 height 8
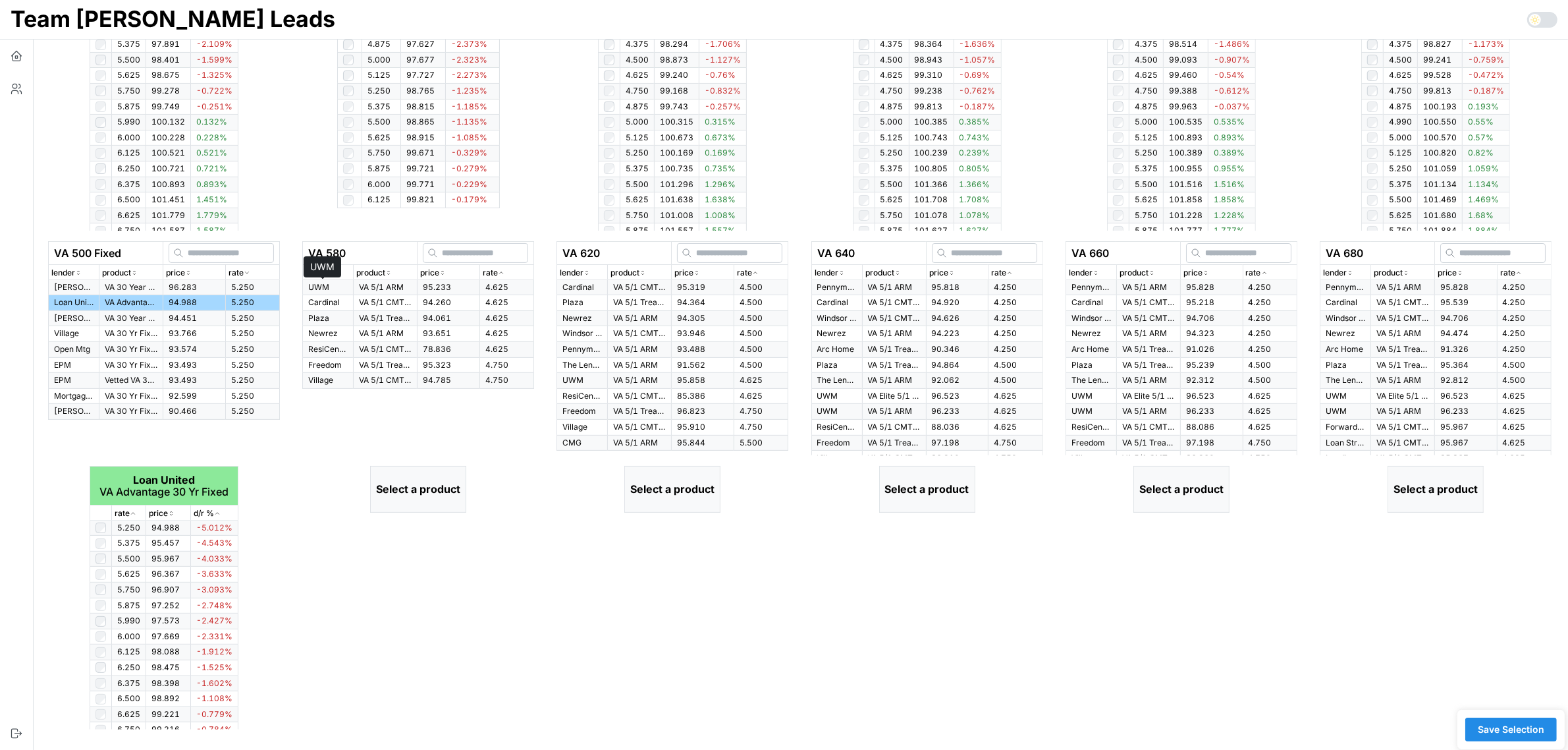
click at [321, 284] on p "UWM" at bounding box center [327, 288] width 40 height 11
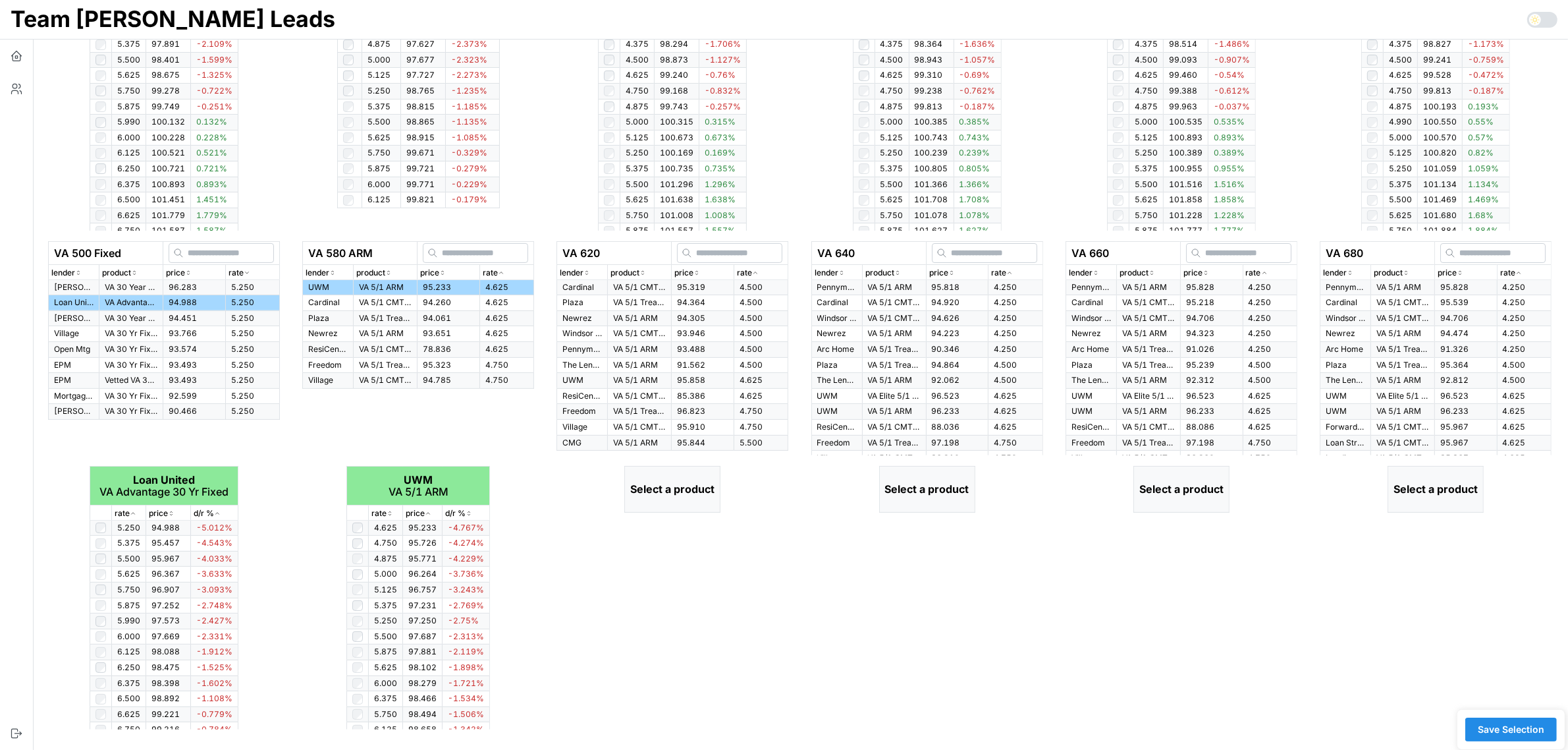
click at [761, 267] on div "rate" at bounding box center [760, 272] width 48 height 12
click at [672, 289] on td "95.319" at bounding box center [703, 287] width 62 height 15
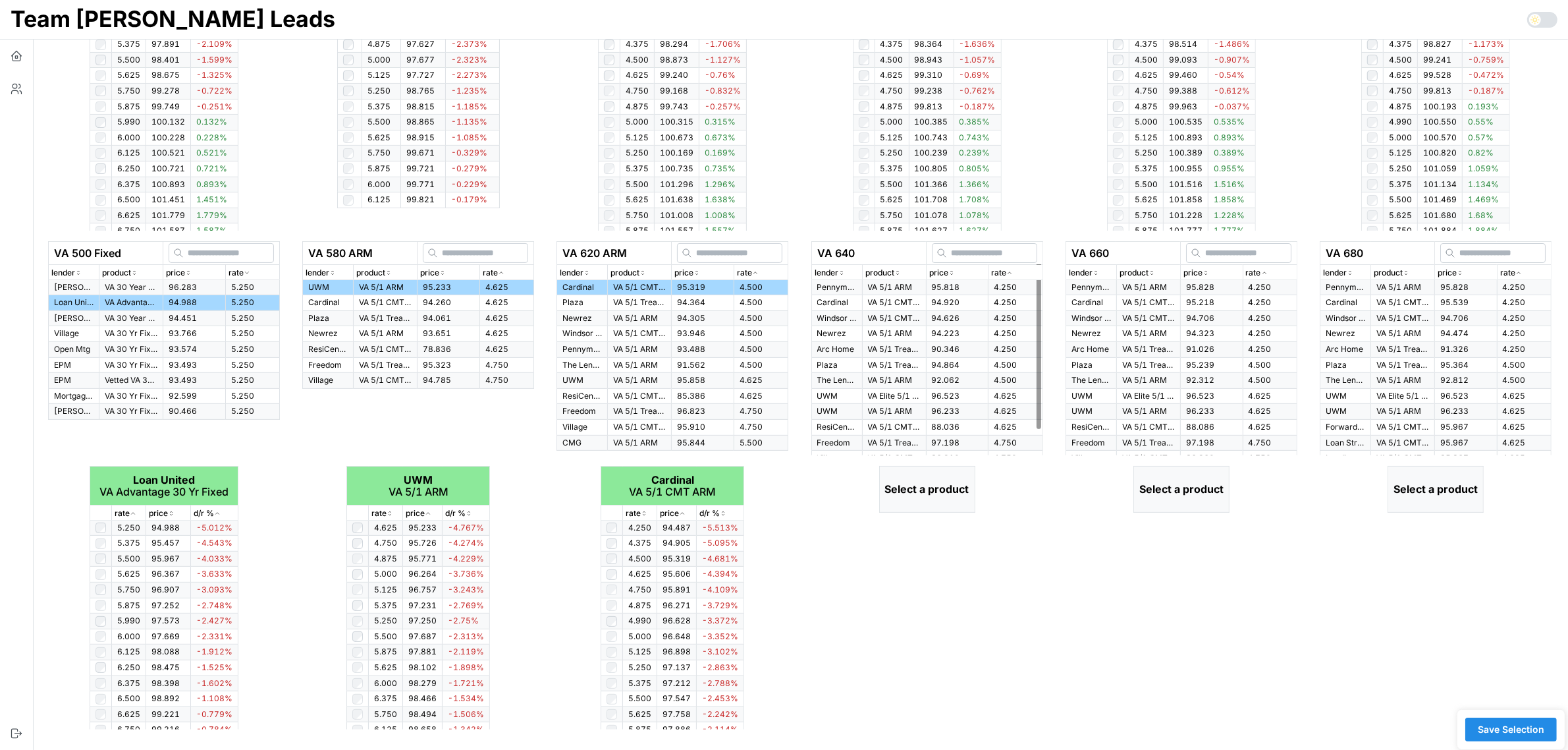
click at [1015, 269] on div "rate" at bounding box center [1015, 272] width 48 height 12
click at [1017, 285] on td "4.250" at bounding box center [1015, 287] width 54 height 15
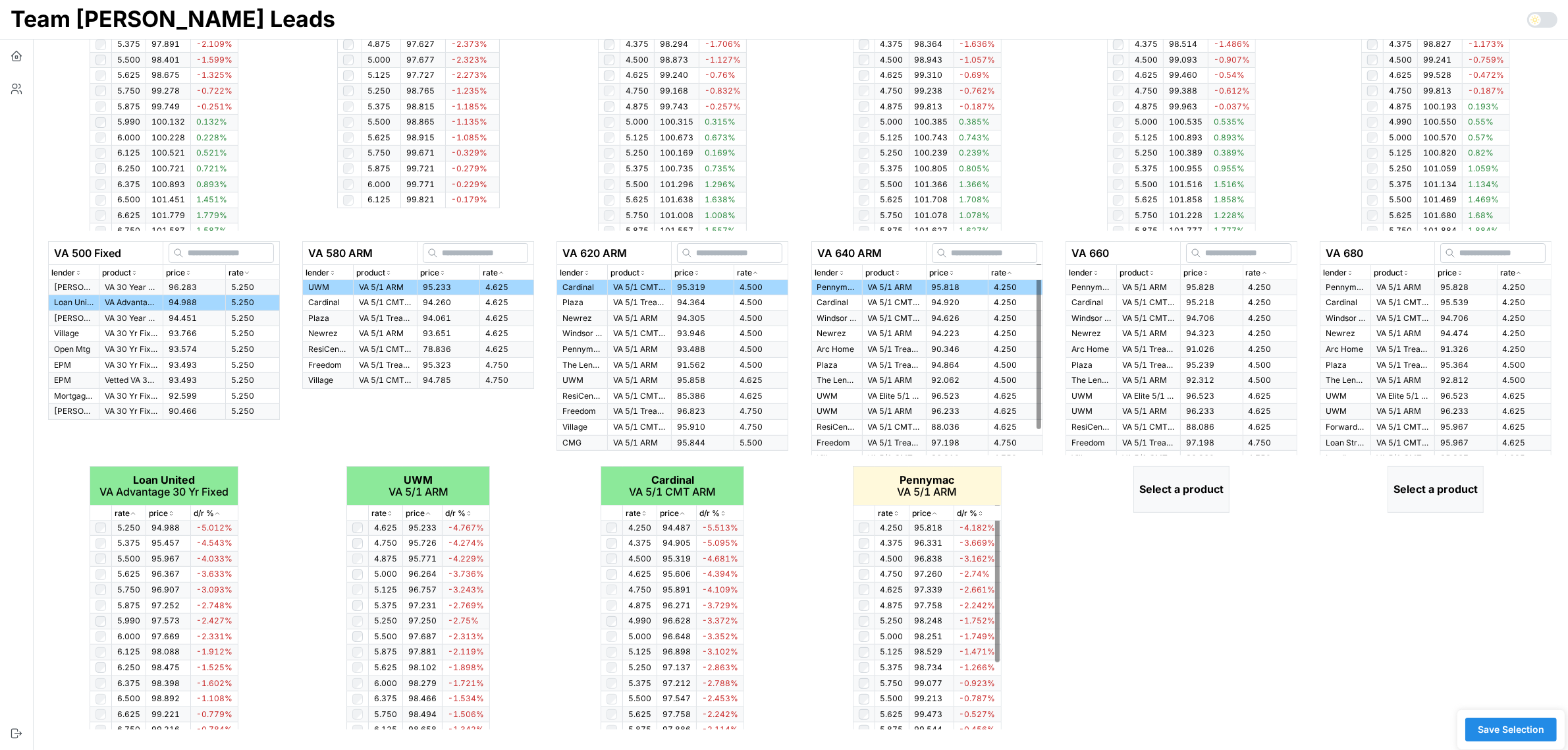
click at [896, 515] on icon "button" at bounding box center [896, 513] width 6 height 8
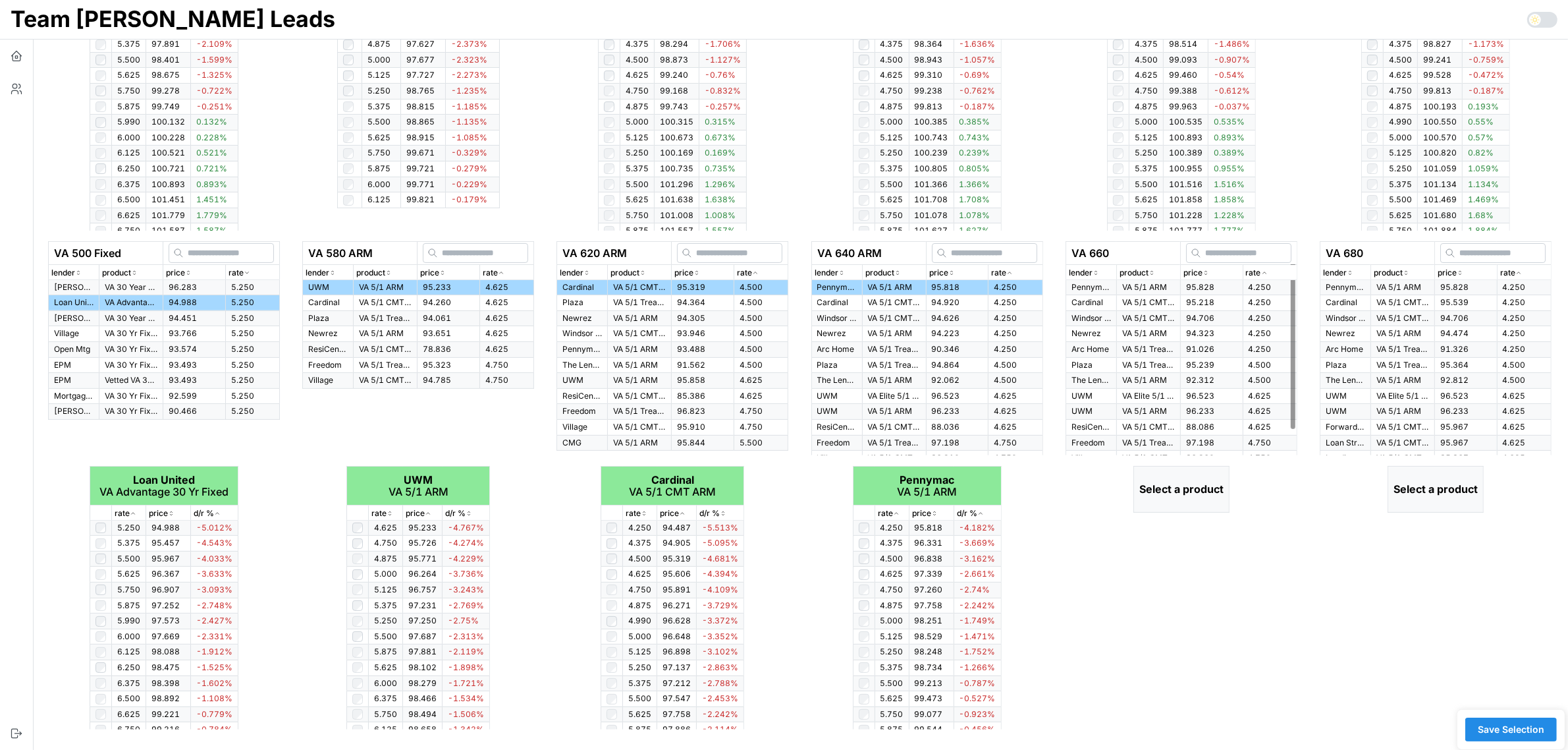
click at [1261, 272] on icon "button" at bounding box center [1264, 273] width 6 height 8
click at [1127, 291] on p "VA 5/1 ARM" at bounding box center [1148, 288] width 53 height 11
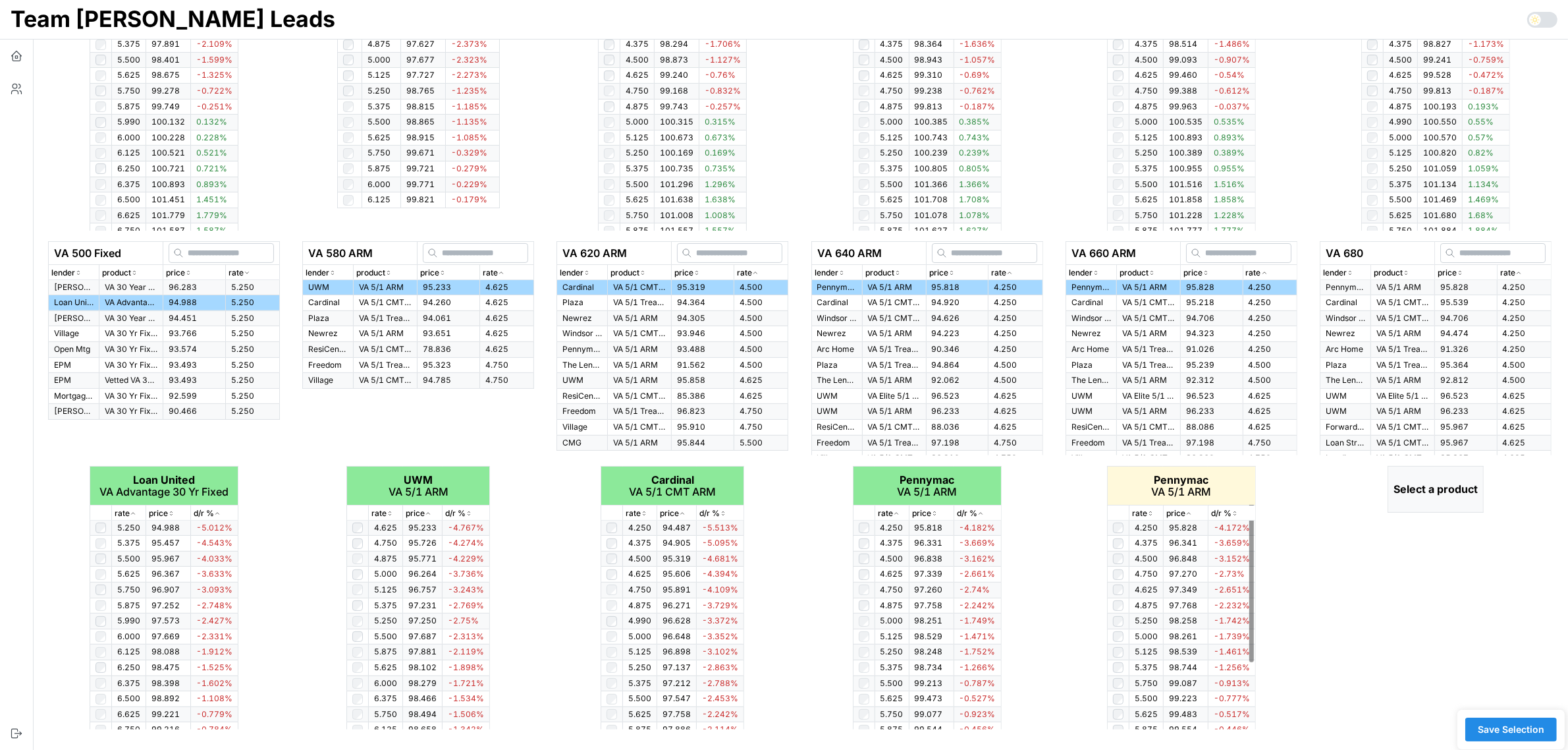
click at [1151, 512] on icon "button" at bounding box center [1150, 513] width 6 height 8
click at [1515, 268] on div "rate" at bounding box center [1523, 272] width 48 height 12
click at [1516, 269] on icon "button" at bounding box center [1519, 273] width 6 height 8
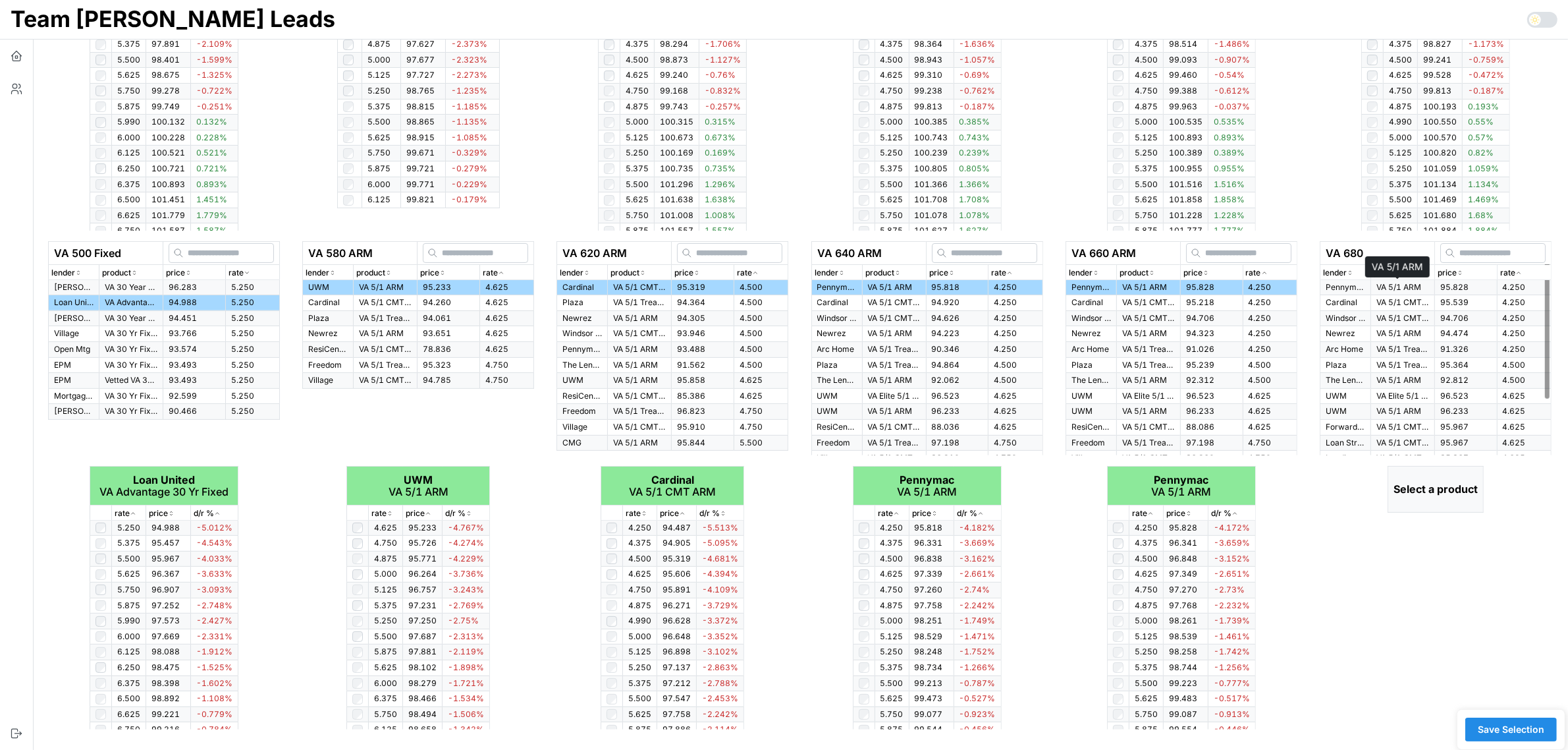
click at [1376, 285] on p "VA 5/1 ARM" at bounding box center [1402, 288] width 53 height 11
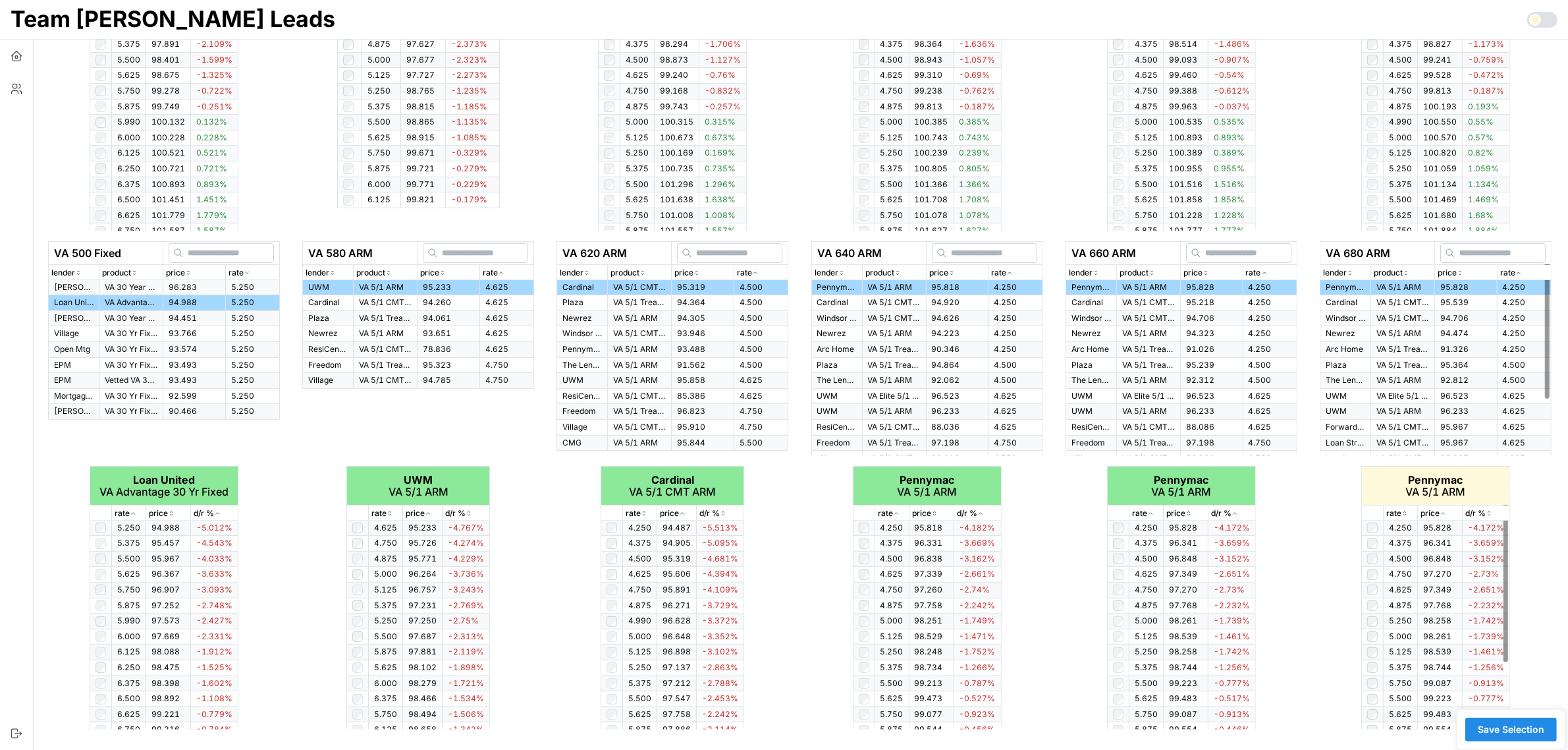
click at [1407, 512] on icon "button" at bounding box center [1404, 513] width 6 height 8
click at [1519, 731] on span "Save Selection" at bounding box center [1510, 730] width 66 height 23
click at [1519, 732] on span "Save Selection" at bounding box center [1510, 730] width 66 height 23
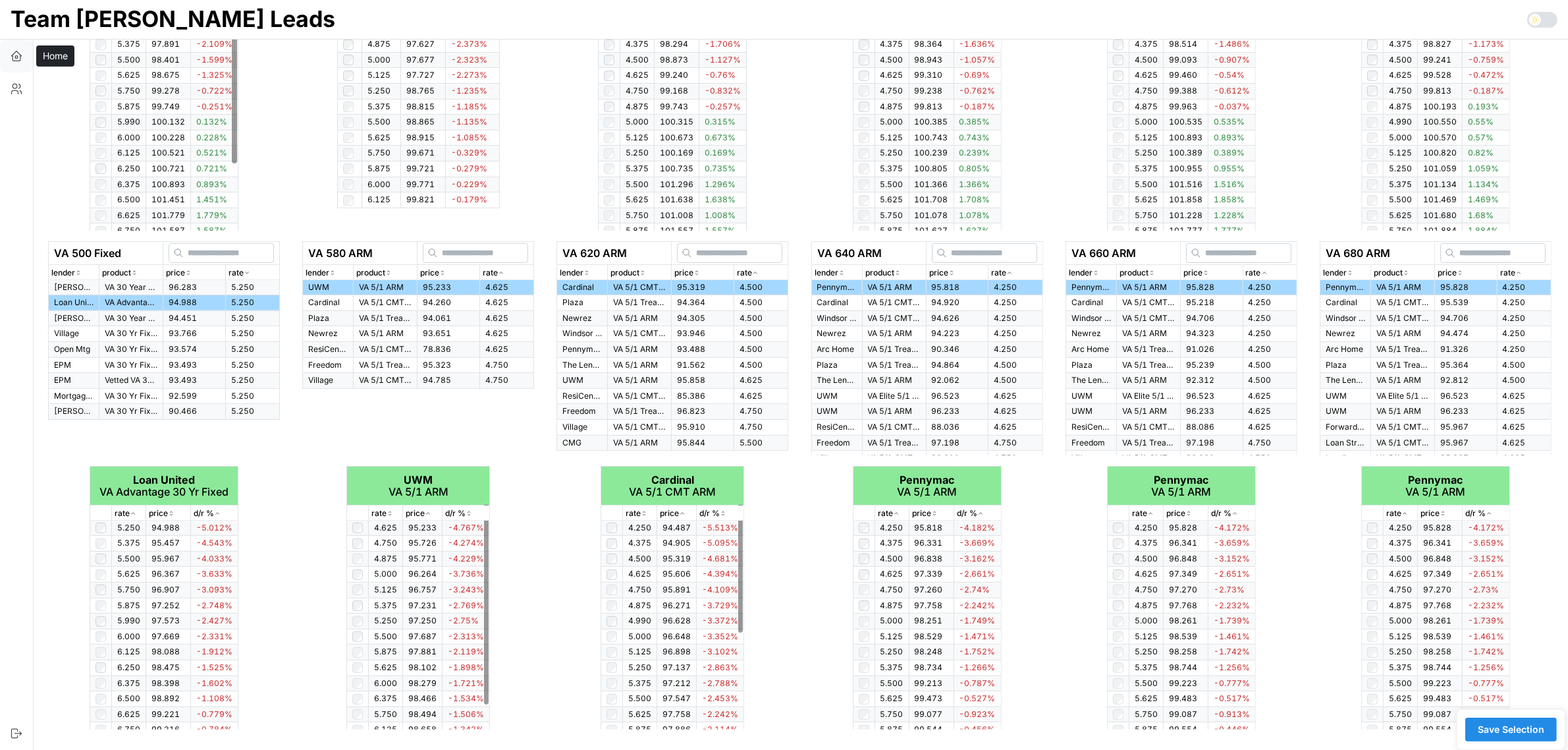
click at [15, 58] on icon "button" at bounding box center [16, 56] width 13 height 13
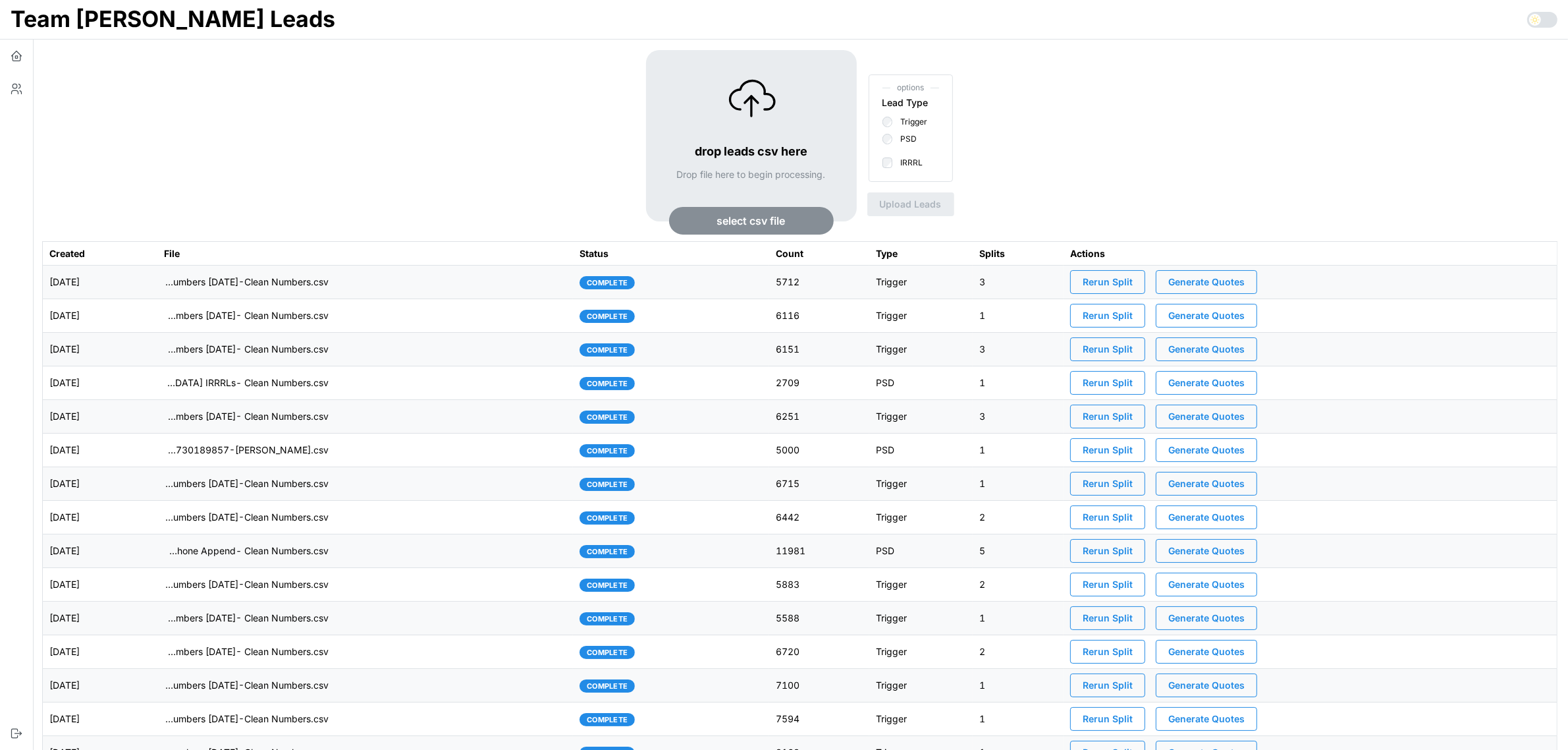
click at [1233, 283] on span "Generate Quotes" at bounding box center [1206, 282] width 76 height 23
click at [157, 283] on td "[DATE]" at bounding box center [100, 281] width 114 height 33
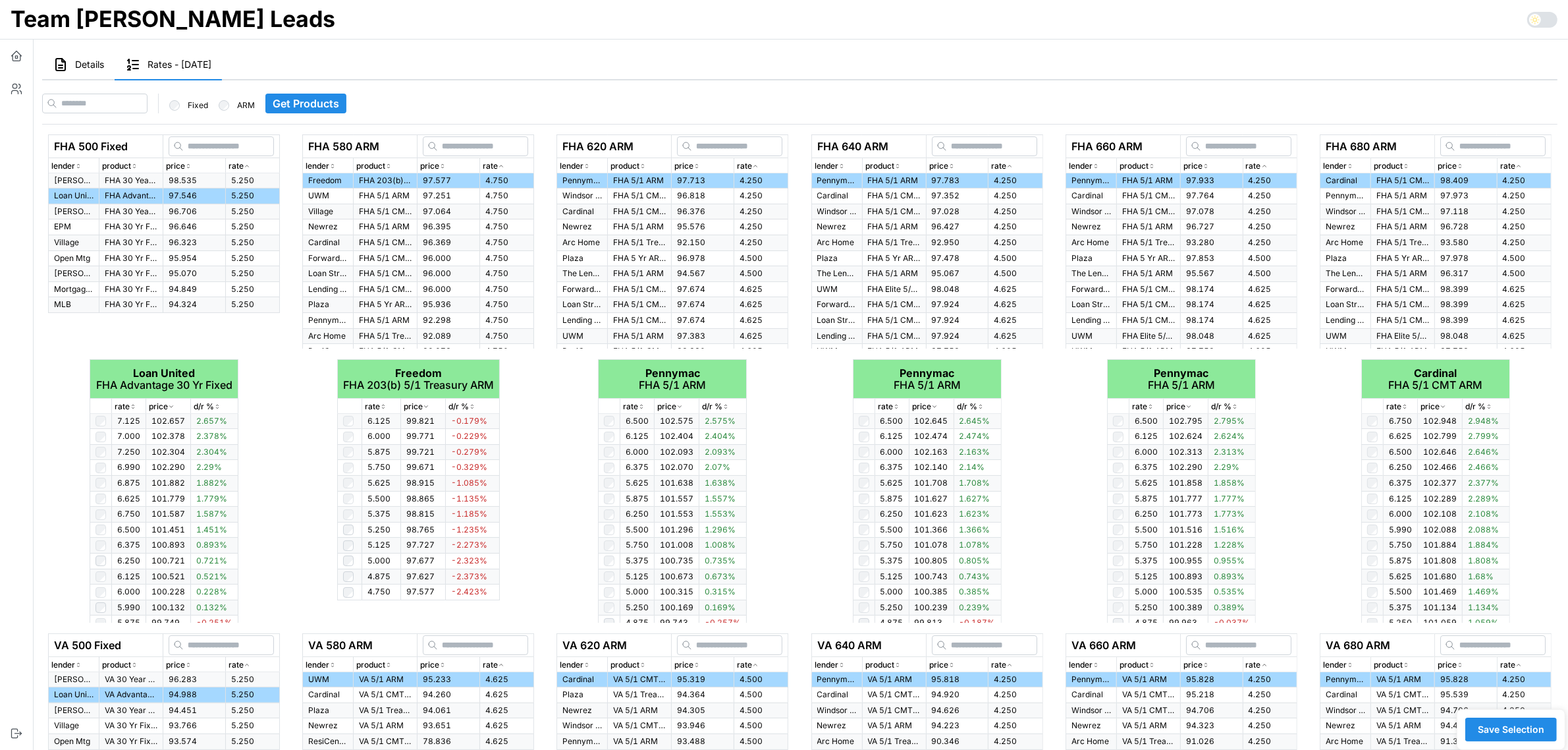
click at [96, 72] on button "Details" at bounding box center [78, 65] width 72 height 30
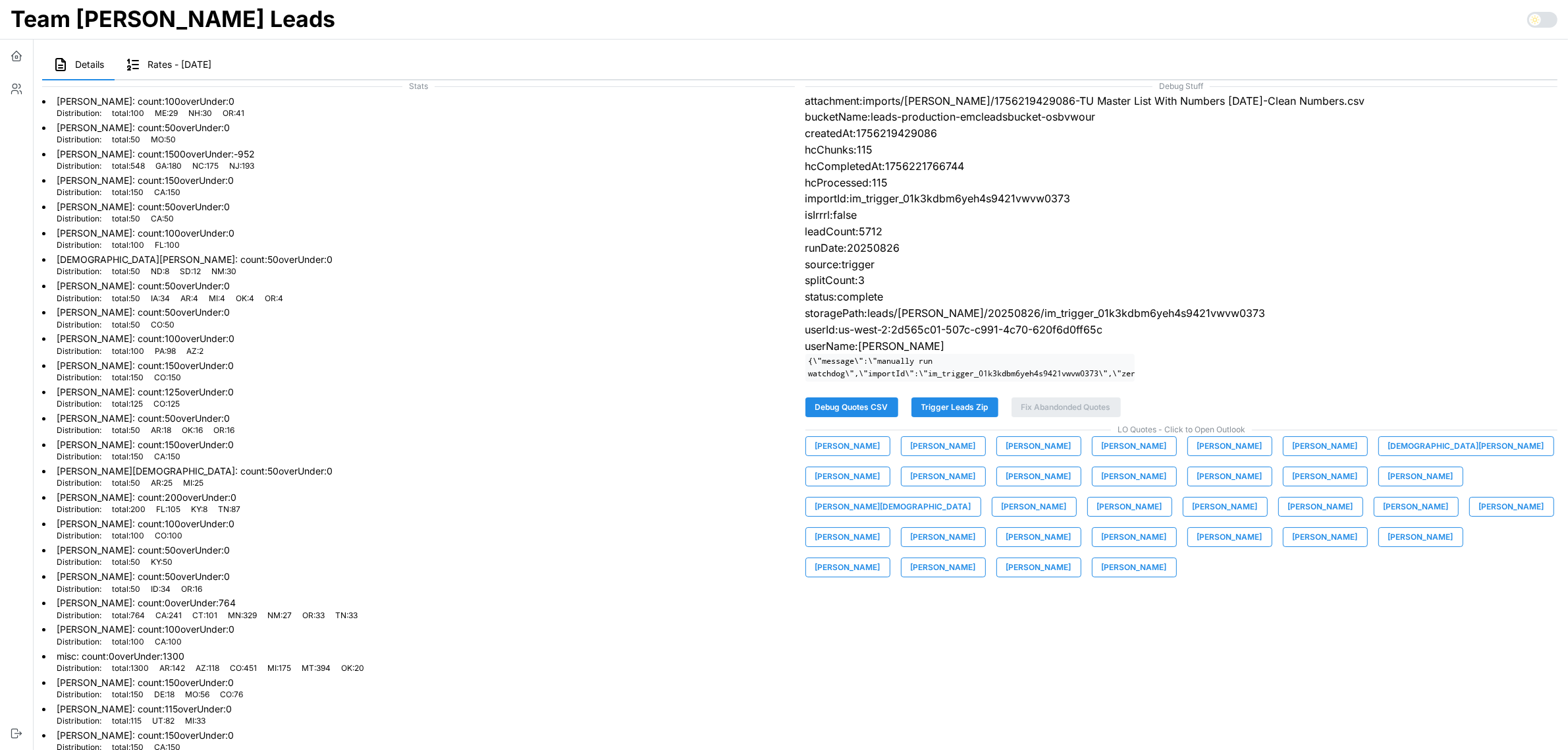
click at [841, 455] on span "[PERSON_NAME]" at bounding box center [848, 446] width 65 height 19
click at [922, 455] on span "[PERSON_NAME]" at bounding box center [943, 446] width 65 height 19
click at [1006, 455] on span "[PERSON_NAME]" at bounding box center [1039, 446] width 65 height 19
click at [1101, 455] on span "[PERSON_NAME]" at bounding box center [1134, 446] width 65 height 19
click at [1197, 452] on span "[PERSON_NAME]" at bounding box center [1229, 446] width 65 height 19
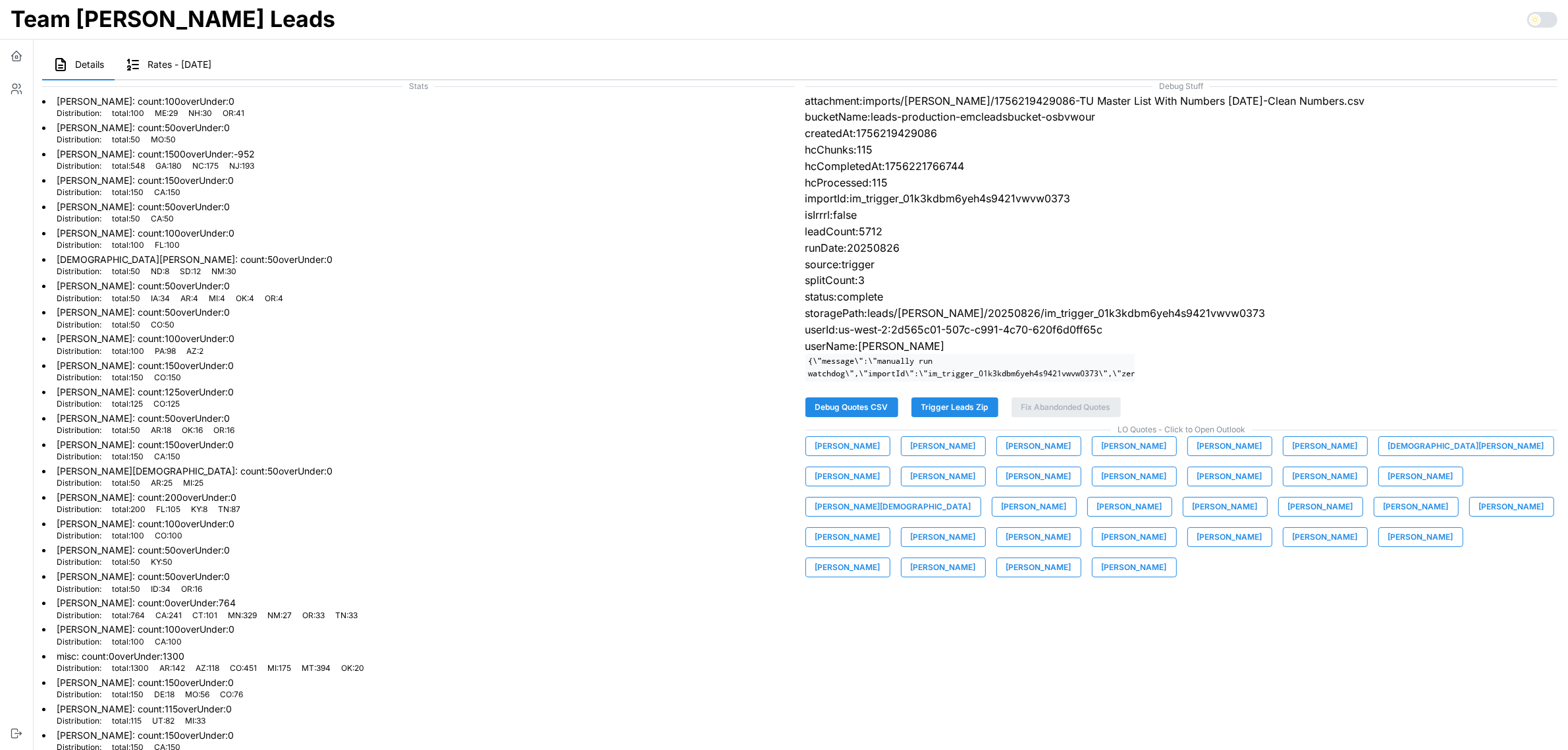
click at [1298, 455] on span "[PERSON_NAME]" at bounding box center [1325, 446] width 65 height 19
click at [1397, 455] on span "[DEMOGRAPHIC_DATA][PERSON_NAME]" at bounding box center [1466, 446] width 156 height 19
click at [880, 467] on span "[PERSON_NAME]" at bounding box center [848, 476] width 65 height 19
click at [911, 484] on span "[PERSON_NAME]" at bounding box center [943, 476] width 65 height 19
click at [1006, 486] on span "[PERSON_NAME]" at bounding box center [1039, 476] width 65 height 19
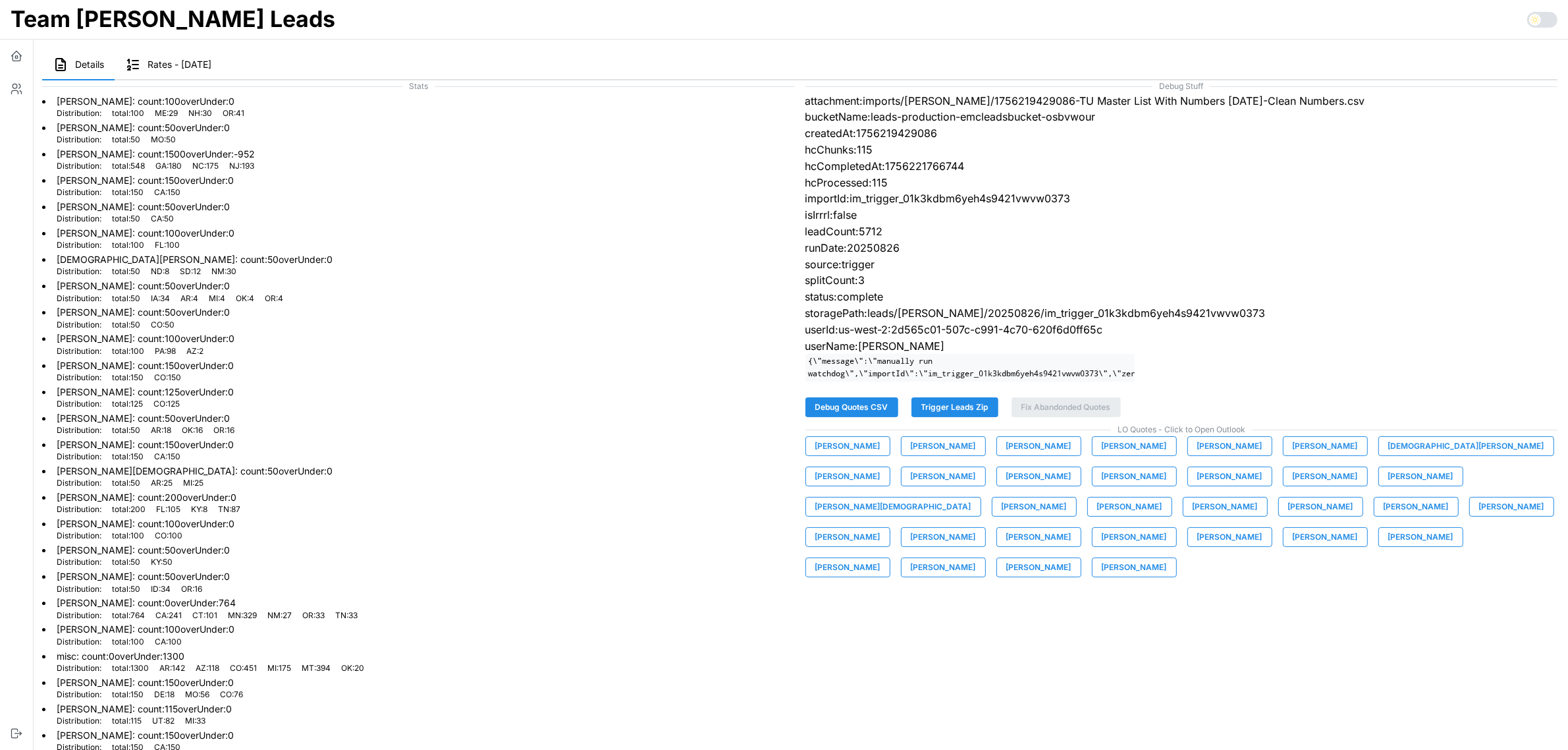
click at [1101, 482] on span "[PERSON_NAME]" at bounding box center [1134, 476] width 65 height 19
click at [1197, 482] on span "[PERSON_NAME]" at bounding box center [1229, 476] width 65 height 19
click at [1292, 486] on span "[PERSON_NAME]" at bounding box center [1325, 476] width 65 height 19
click at [1388, 486] on span "[PERSON_NAME]" at bounding box center [1421, 476] width 65 height 19
click at [972, 497] on span "[PERSON_NAME][DEMOGRAPHIC_DATA]" at bounding box center [893, 506] width 156 height 19
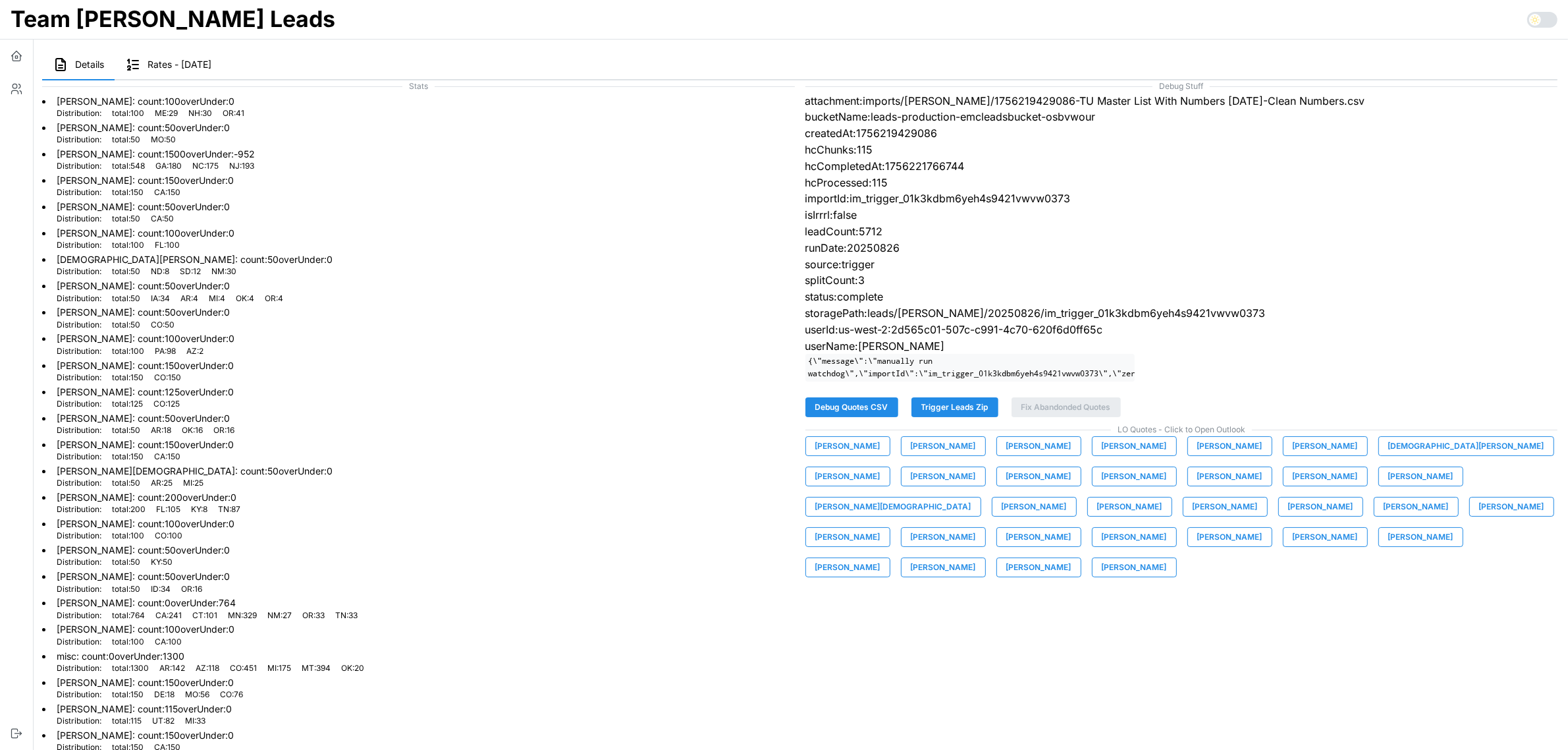
click at [1066, 497] on span "[PERSON_NAME]" at bounding box center [1034, 506] width 65 height 19
click at [1162, 497] on span "[PERSON_NAME]" at bounding box center [1130, 506] width 65 height 19
click at [1193, 516] on span "[PERSON_NAME]" at bounding box center [1225, 506] width 65 height 19
click at [1288, 516] on span "[PERSON_NAME]" at bounding box center [1320, 506] width 65 height 19
click at [1479, 516] on span "[PERSON_NAME]" at bounding box center [1511, 506] width 65 height 19
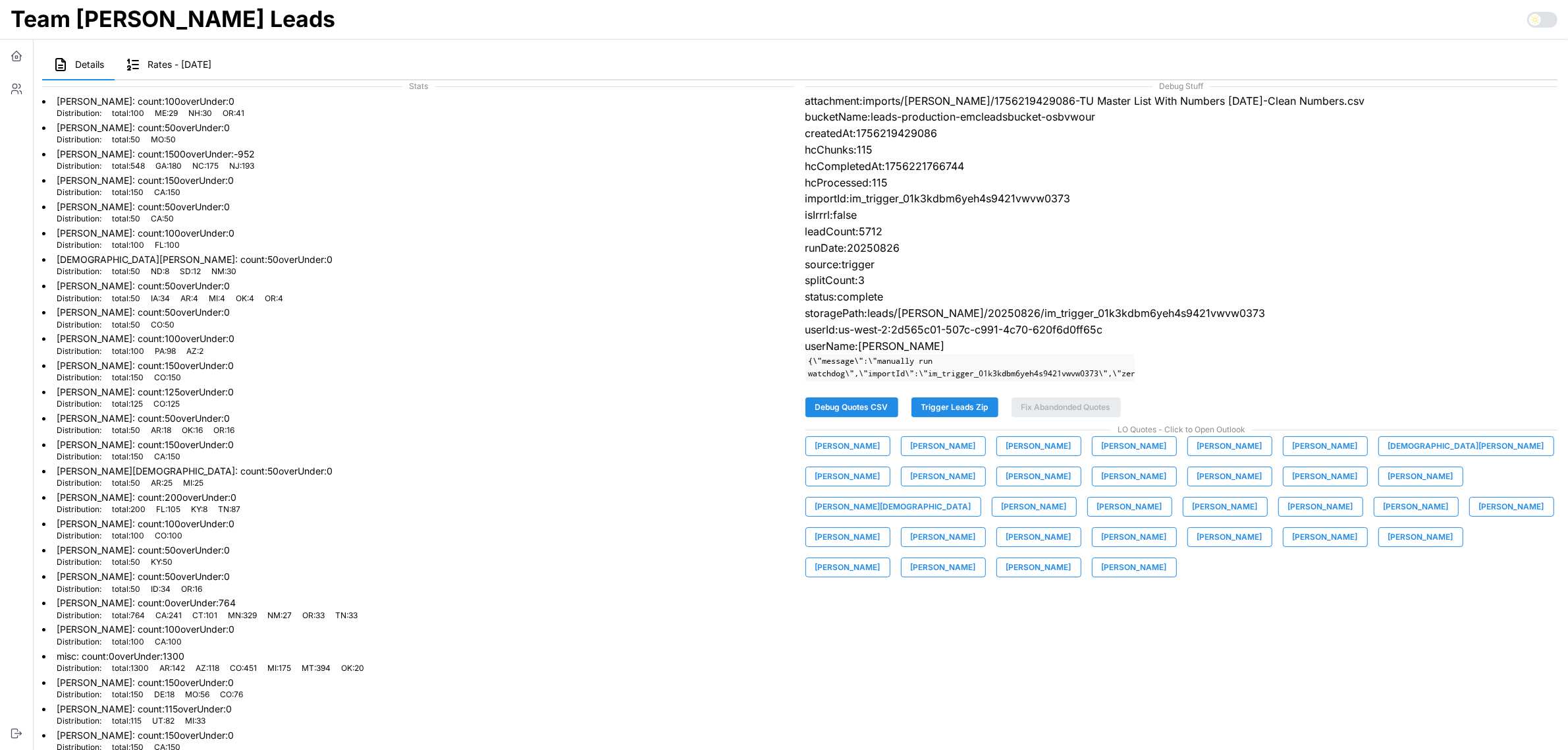
click at [880, 528] on span "[PERSON_NAME]" at bounding box center [848, 537] width 65 height 19
click at [976, 528] on span "[PERSON_NAME]" at bounding box center [943, 537] width 65 height 19
click at [1071, 528] on span "[PERSON_NAME]" at bounding box center [1039, 537] width 65 height 19
click at [1167, 528] on span "[PERSON_NAME]" at bounding box center [1134, 537] width 65 height 19
click at [1197, 546] on span "[PERSON_NAME]" at bounding box center [1229, 537] width 65 height 19
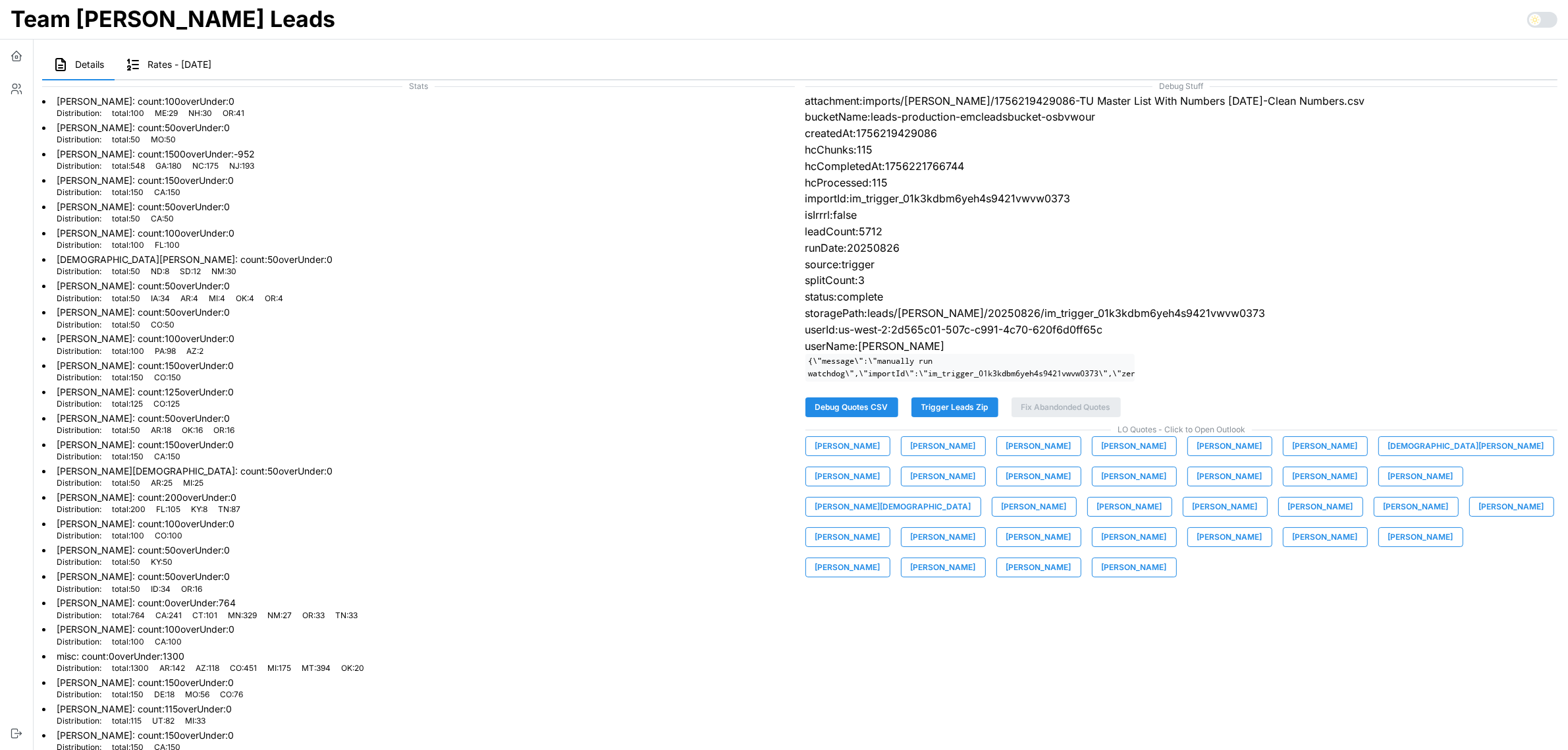
click at [1292, 546] on span "[PERSON_NAME]" at bounding box center [1325, 537] width 65 height 19
click at [1388, 546] on span "[PERSON_NAME]" at bounding box center [1421, 537] width 65 height 19
click at [880, 558] on span "[PERSON_NAME]" at bounding box center [848, 567] width 65 height 19
click at [985, 557] on button "[PERSON_NAME]" at bounding box center [943, 567] width 85 height 19
click at [1081, 557] on button "[PERSON_NAME]" at bounding box center [1038, 567] width 85 height 19
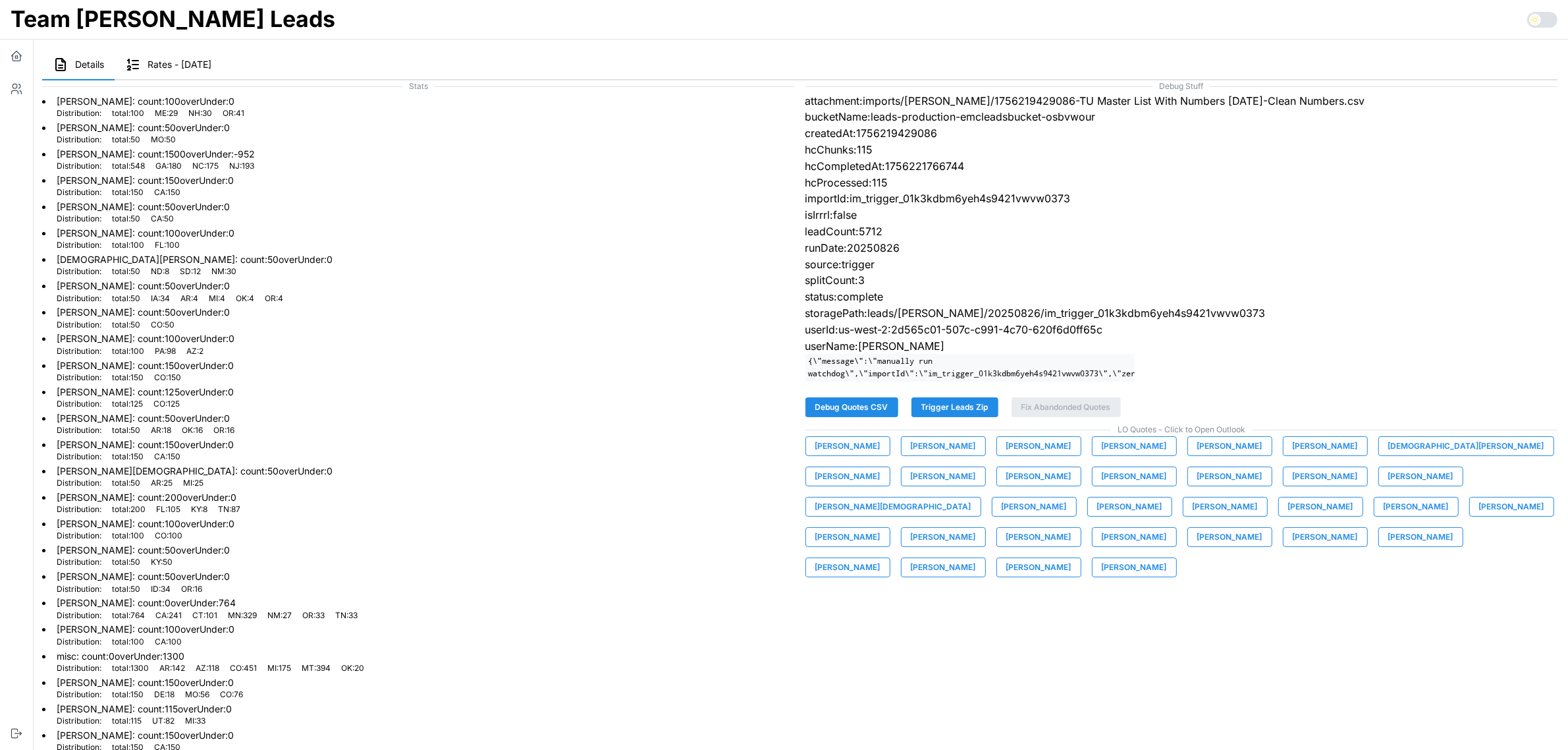
click at [1167, 558] on span "[PERSON_NAME]" at bounding box center [1134, 567] width 65 height 19
click at [968, 410] on span "Trigger Leads Zip" at bounding box center [955, 407] width 67 height 19
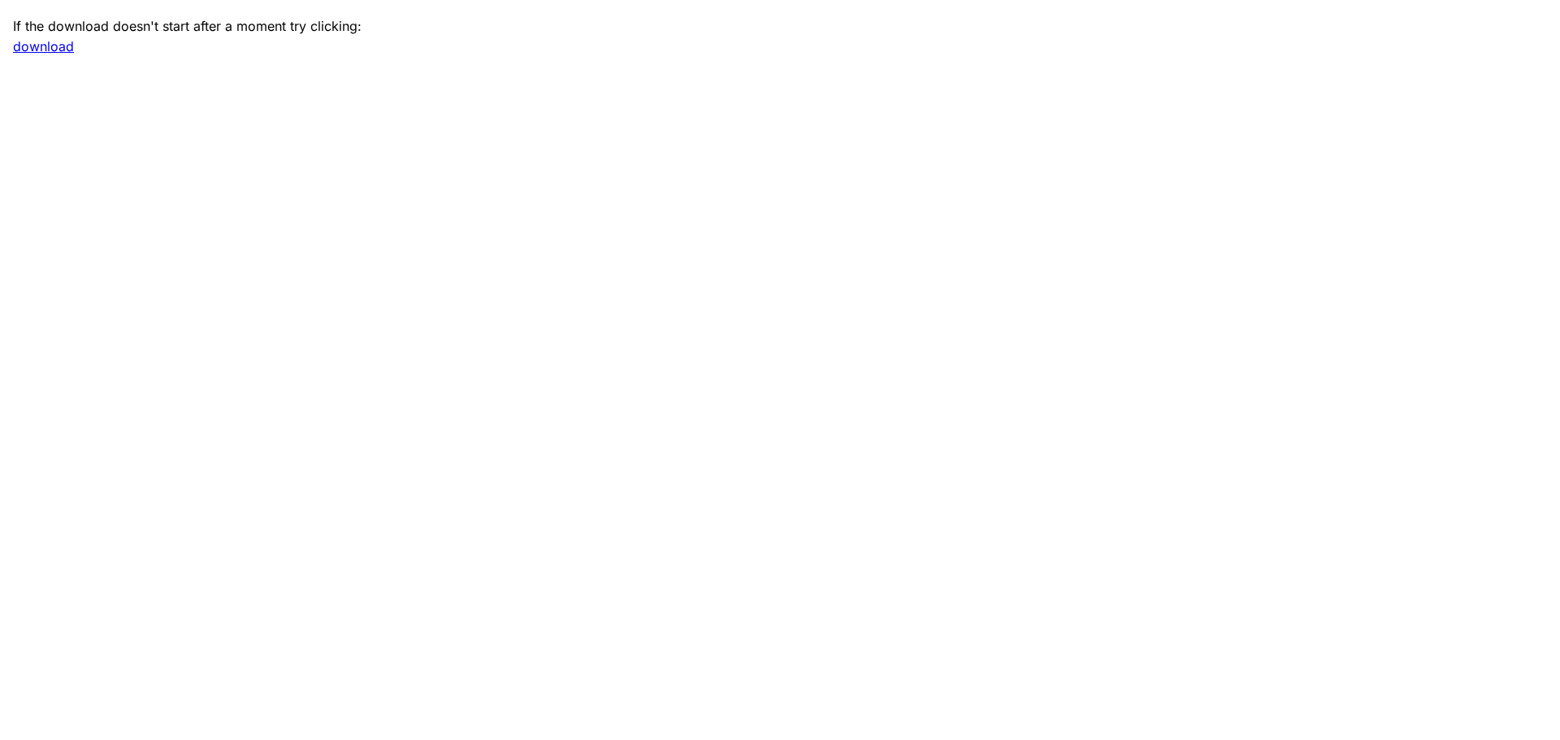
click at [66, 46] on link "download" at bounding box center [43, 46] width 61 height 16
